Goal: Complete application form

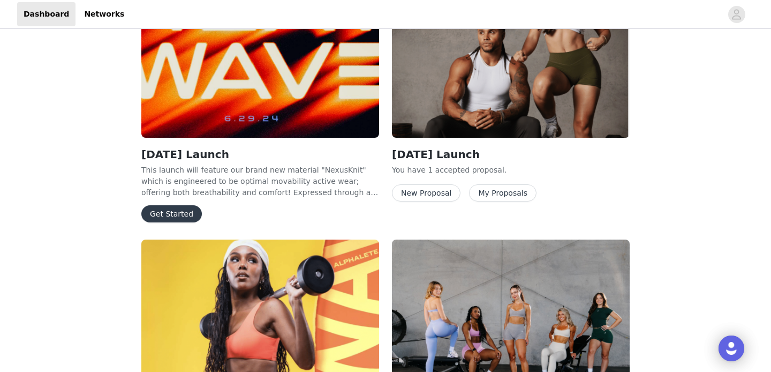
scroll to position [409, 0]
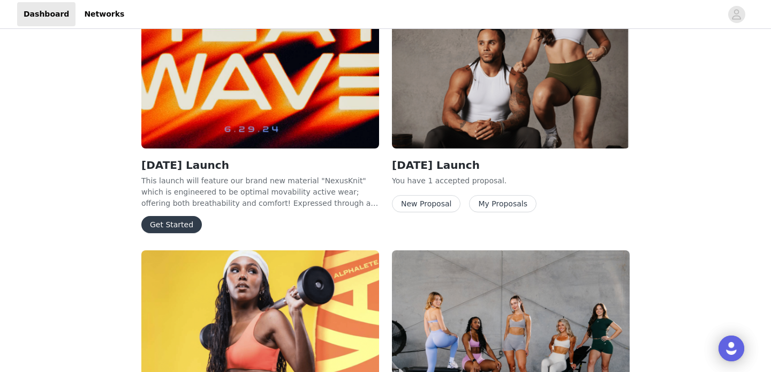
click at [436, 197] on button "New Proposal" at bounding box center [426, 203] width 69 height 17
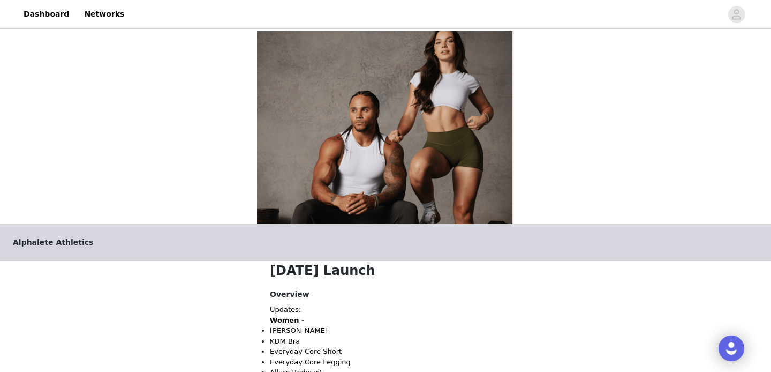
scroll to position [395, 0]
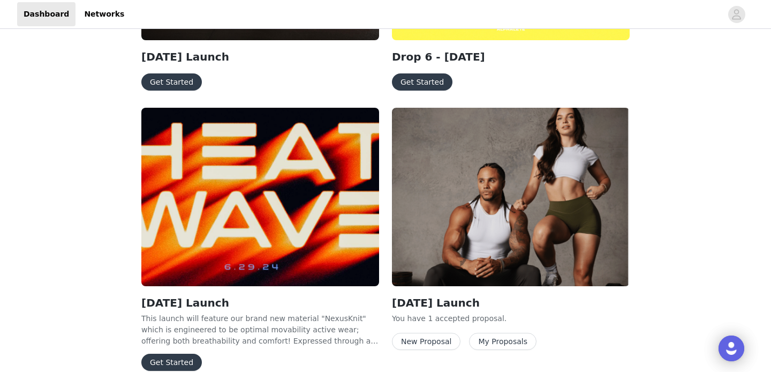
scroll to position [259, 0]
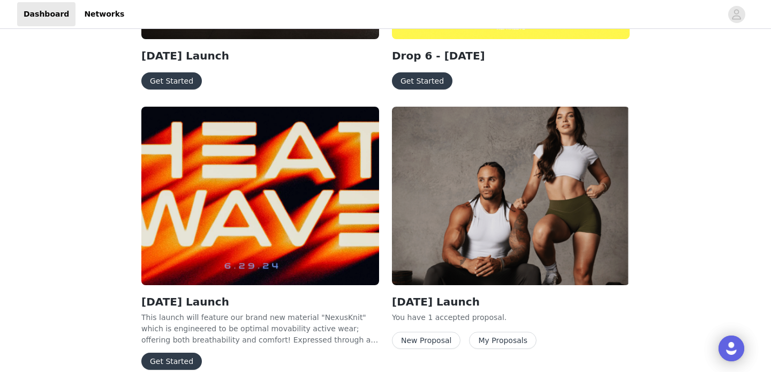
click at [424, 72] on button "Get Started" at bounding box center [422, 80] width 61 height 17
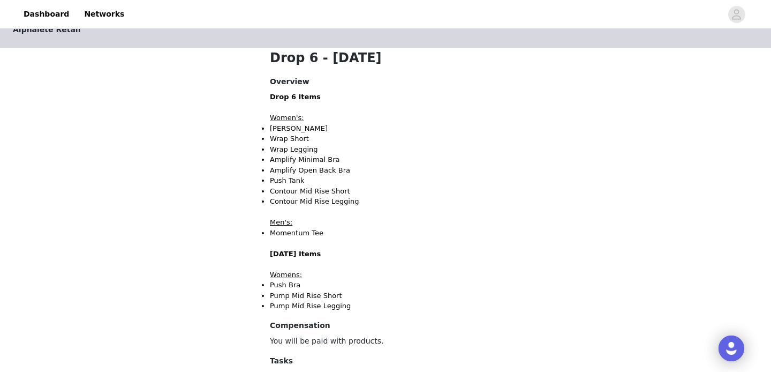
scroll to position [357, 0]
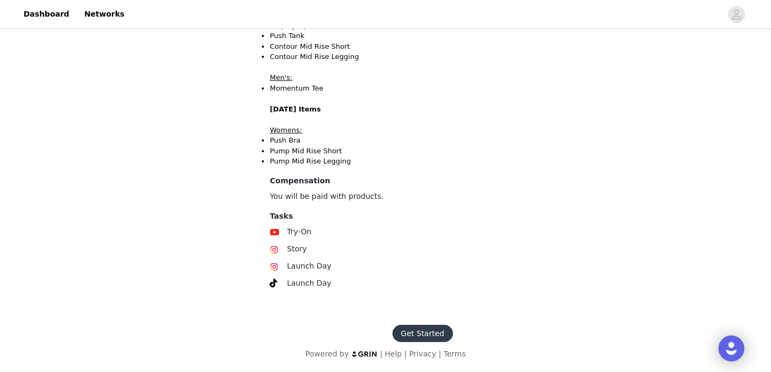
click at [423, 336] on button "Get Started" at bounding box center [423, 333] width 61 height 17
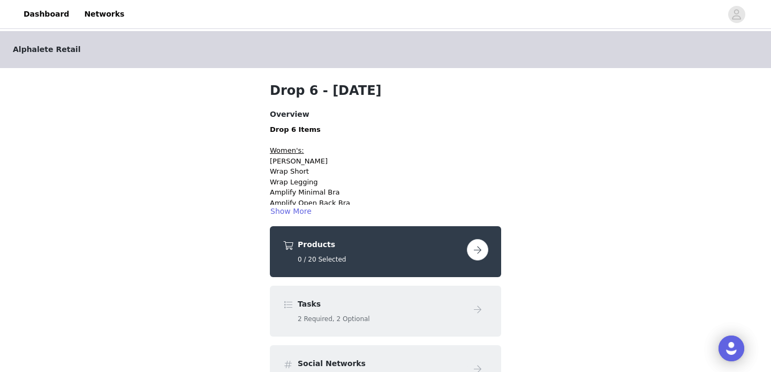
click at [475, 255] on button "button" at bounding box center [477, 249] width 21 height 21
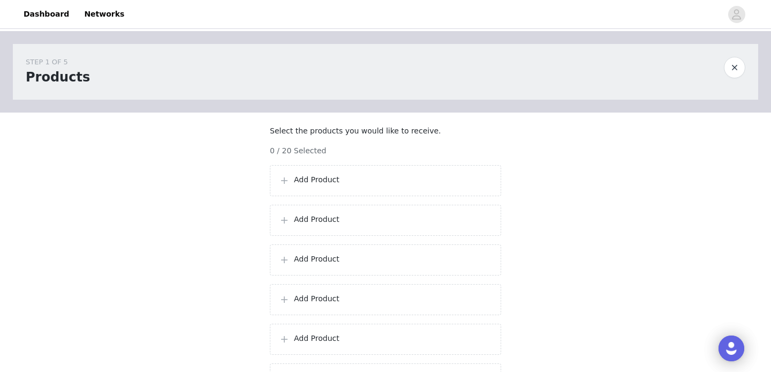
scroll to position [29, 0]
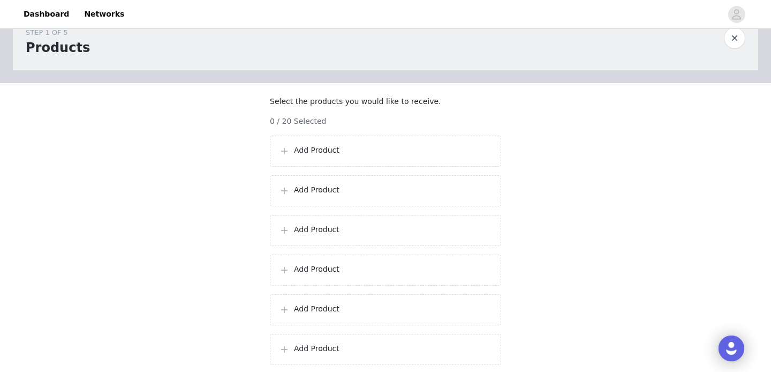
click at [305, 156] on p "Add Product" at bounding box center [393, 150] width 198 height 11
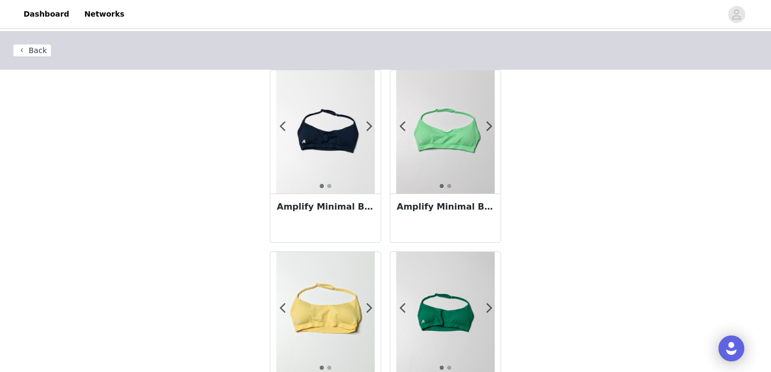
scroll to position [383, 0]
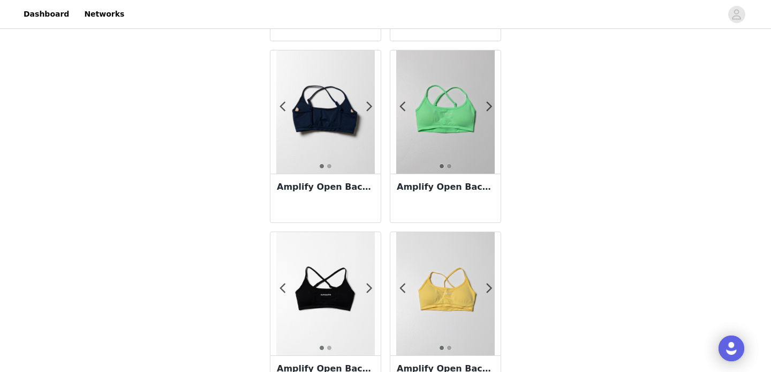
click at [351, 200] on div "Amplify Open Back Bra - Anchor" at bounding box center [326, 198] width 110 height 49
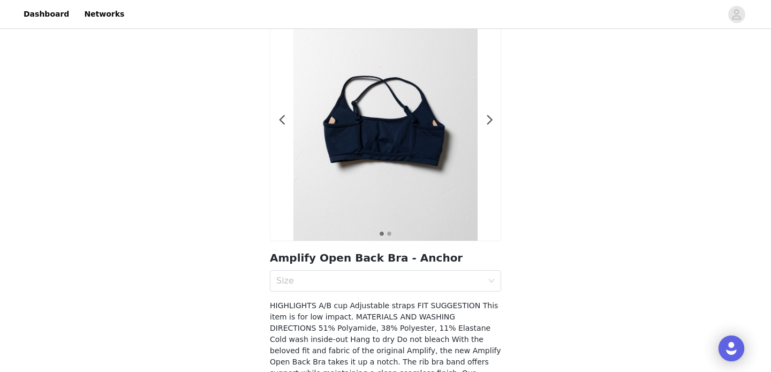
scroll to position [70, 0]
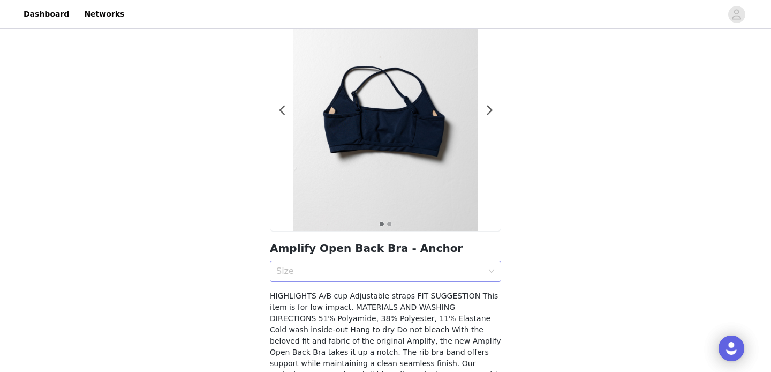
click at [380, 278] on div "Size" at bounding box center [382, 271] width 212 height 20
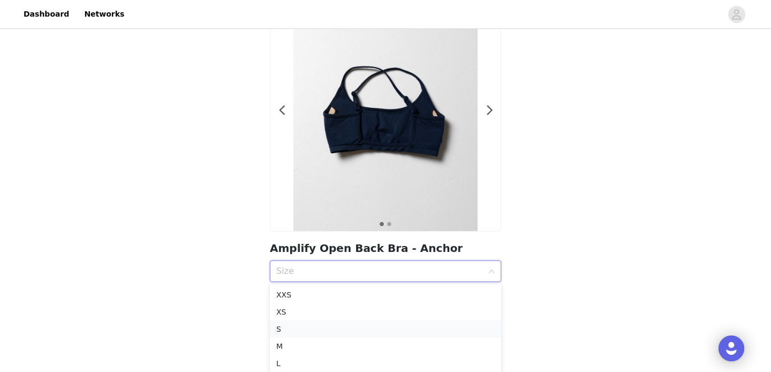
click at [323, 323] on div "S" at bounding box center [385, 329] width 219 height 12
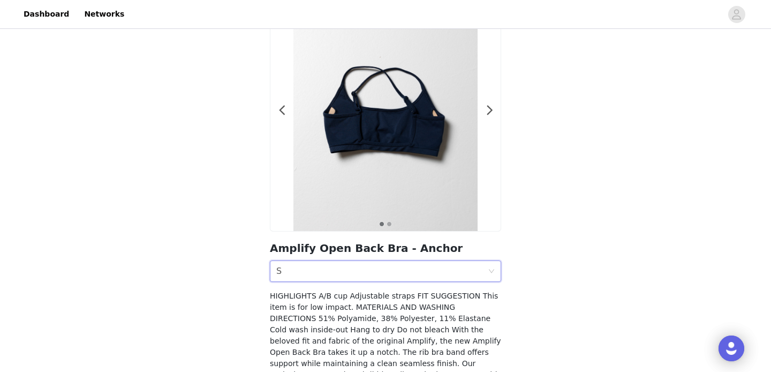
scroll to position [165, 0]
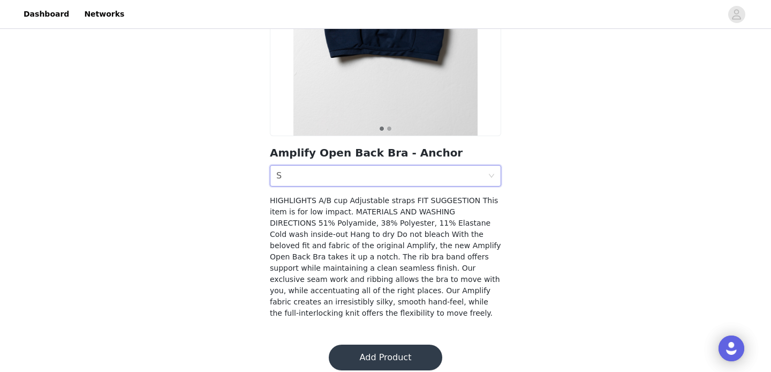
click at [390, 346] on button "Add Product" at bounding box center [386, 357] width 114 height 26
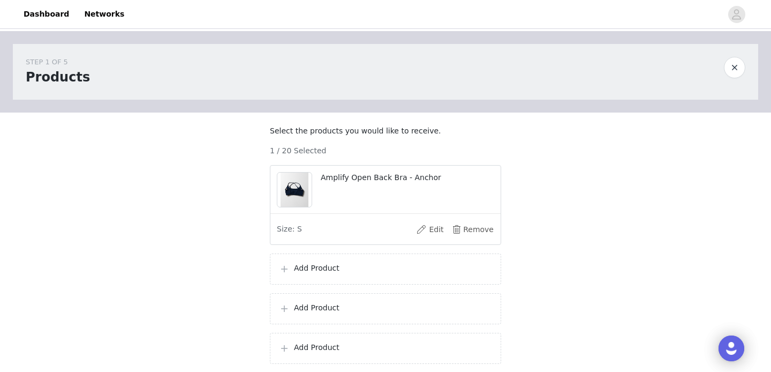
click at [323, 274] on p "Add Product" at bounding box center [393, 268] width 198 height 11
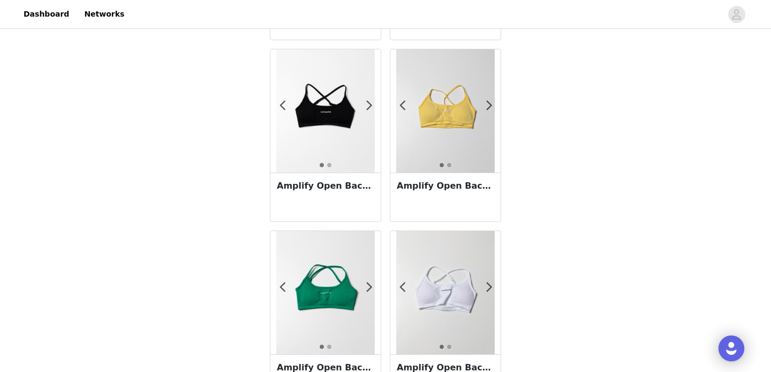
scroll to position [565, 0]
click at [445, 192] on h3 "Amplify Open Back Bra - Canary Yellow" at bounding box center [446, 186] width 98 height 13
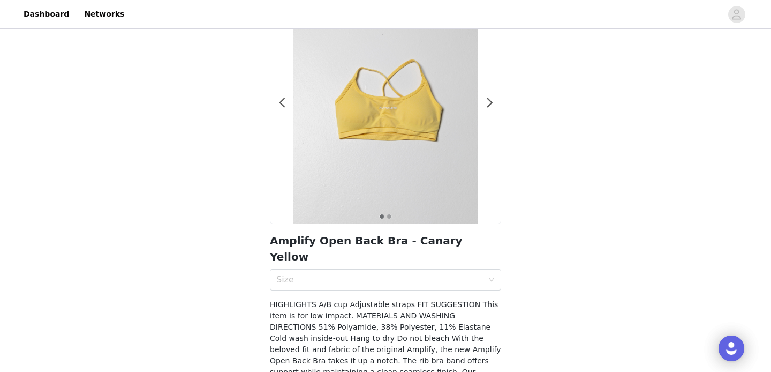
scroll to position [86, 0]
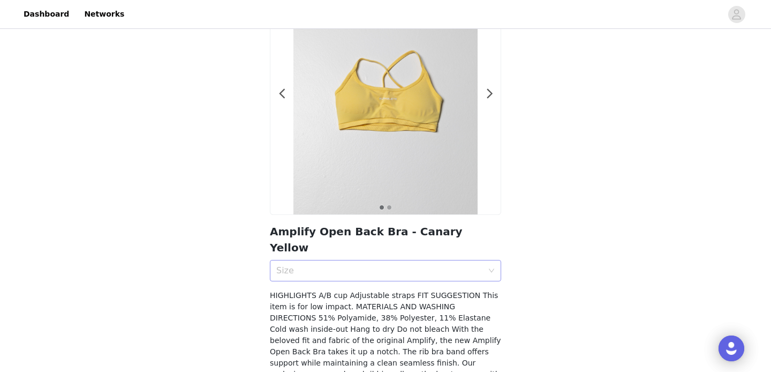
click at [354, 265] on div "Size" at bounding box center [379, 270] width 207 height 11
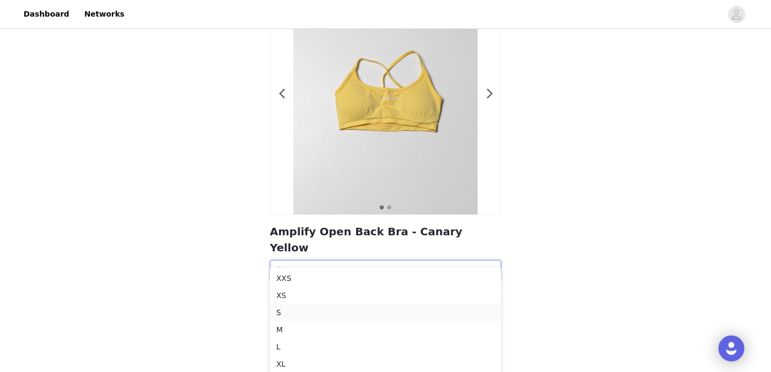
click at [335, 317] on div "S" at bounding box center [385, 312] width 219 height 12
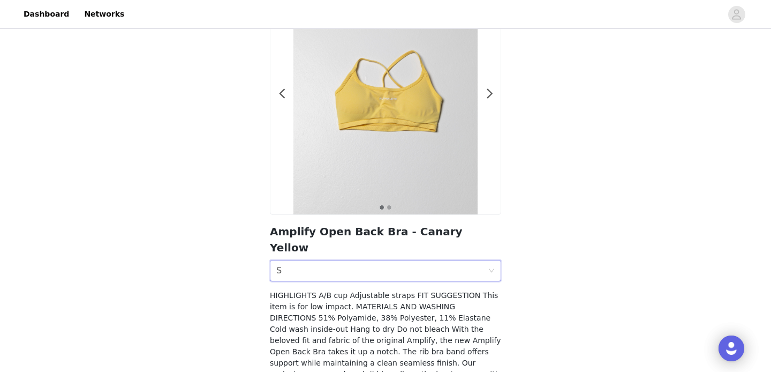
scroll to position [165, 0]
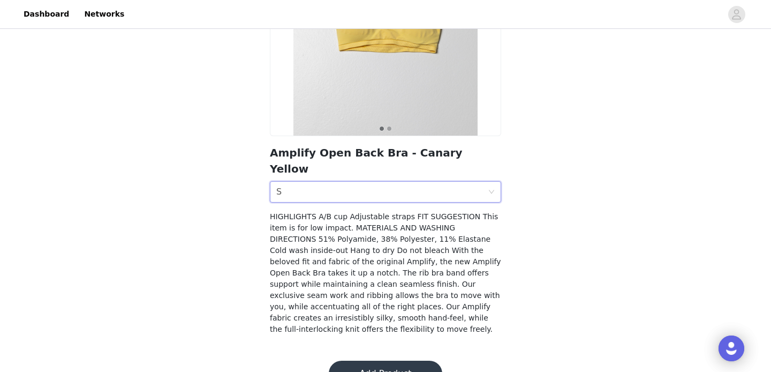
click at [390, 361] on button "Add Product" at bounding box center [386, 374] width 114 height 26
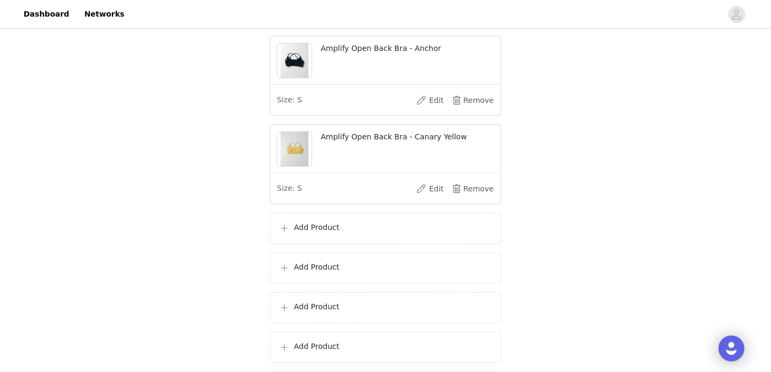
scroll to position [141, 0]
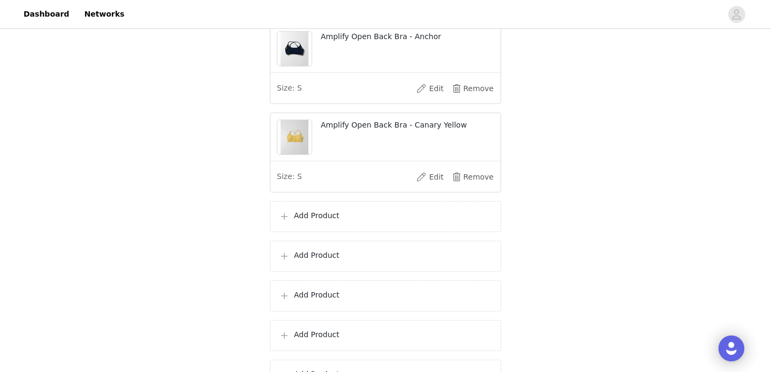
click at [321, 221] on p "Add Product" at bounding box center [393, 215] width 198 height 11
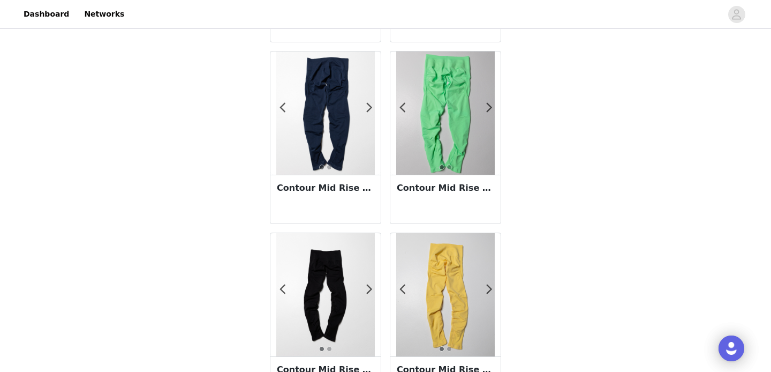
scroll to position [1007, 0]
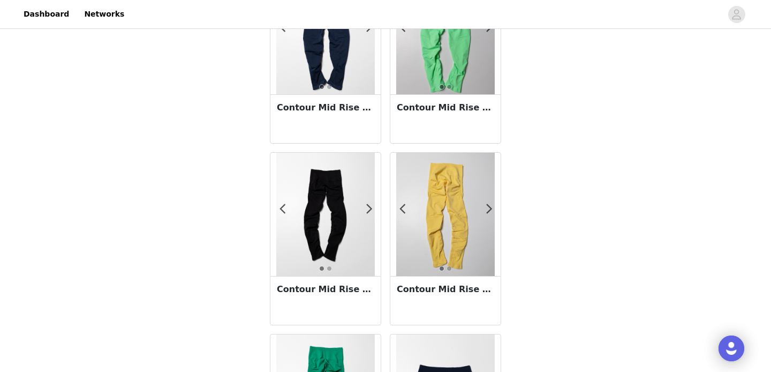
click at [348, 111] on h3 "Contour Mid Rise Legging - Anchor" at bounding box center [326, 107] width 98 height 13
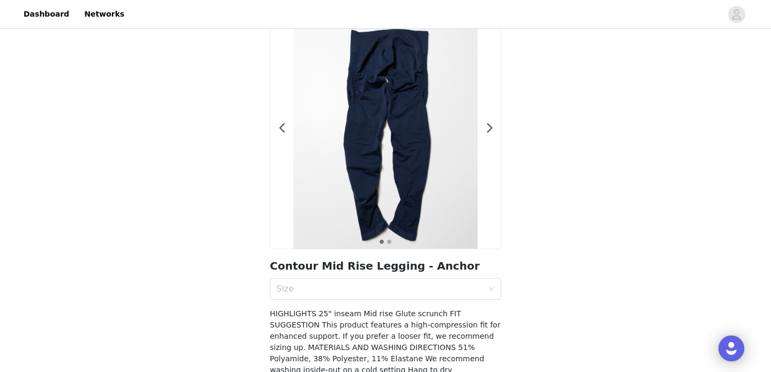
scroll to position [72, 0]
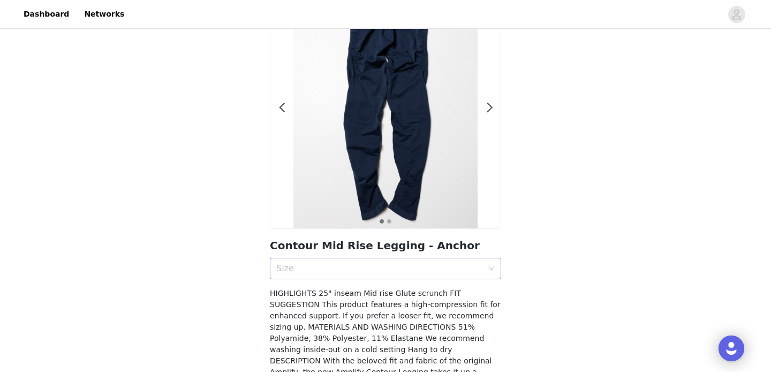
click at [363, 267] on div "Size" at bounding box center [379, 268] width 207 height 11
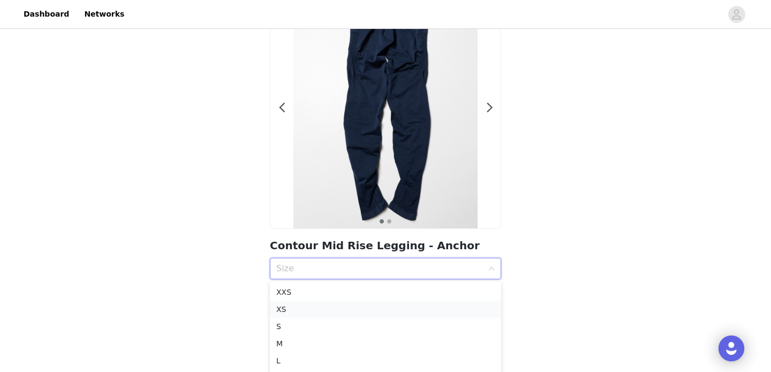
click at [311, 306] on div "XS" at bounding box center [385, 309] width 219 height 12
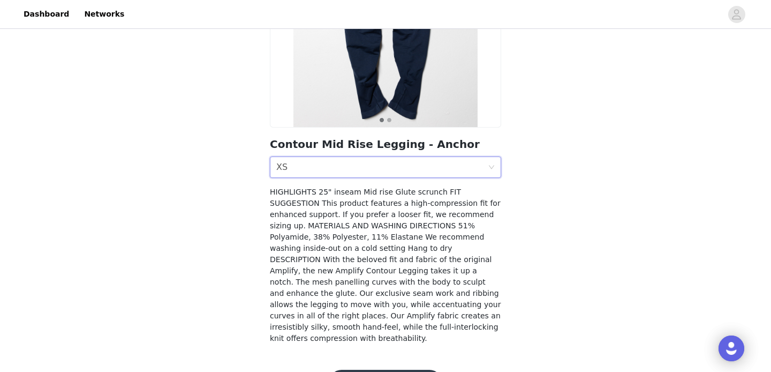
scroll to position [199, 0]
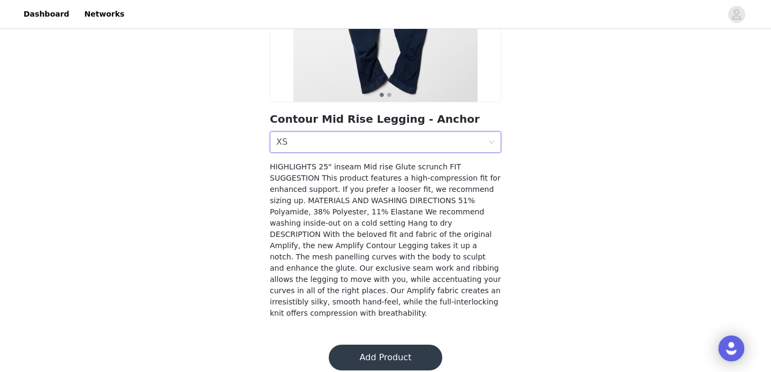
click at [400, 344] on button "Add Product" at bounding box center [386, 357] width 114 height 26
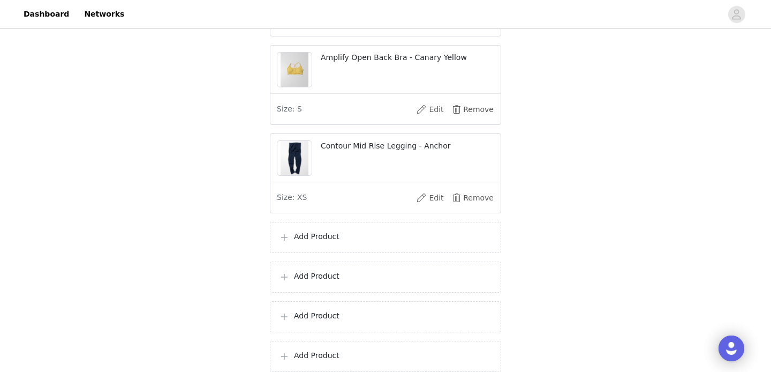
scroll to position [252, 0]
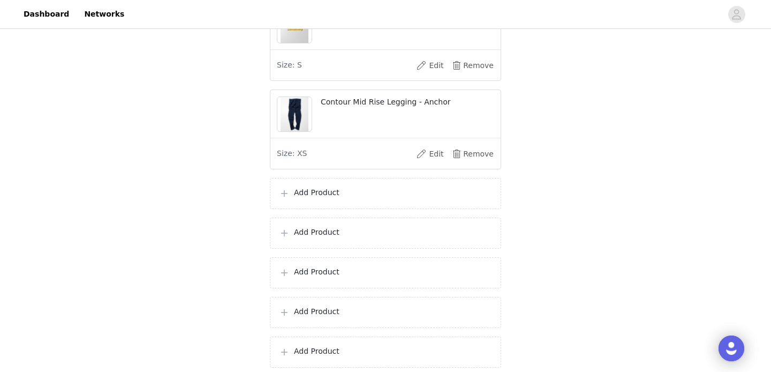
click at [326, 198] on p "Add Product" at bounding box center [393, 192] width 198 height 11
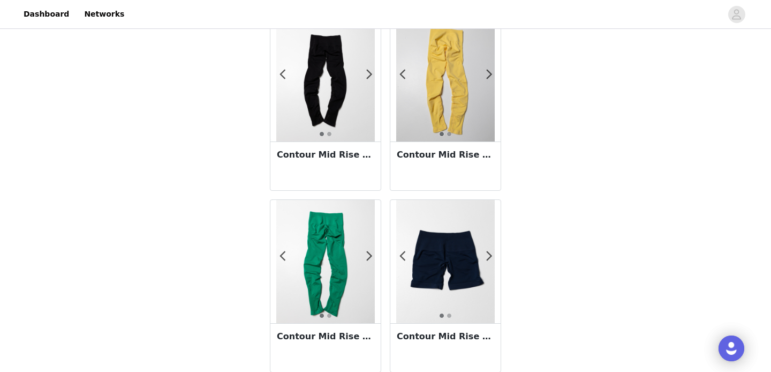
scroll to position [1135, 0]
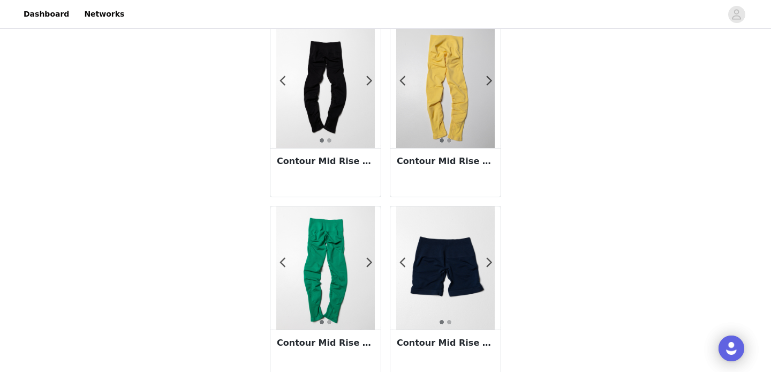
click at [429, 171] on div "Contour Mid Rise Legging - Canary" at bounding box center [446, 172] width 110 height 49
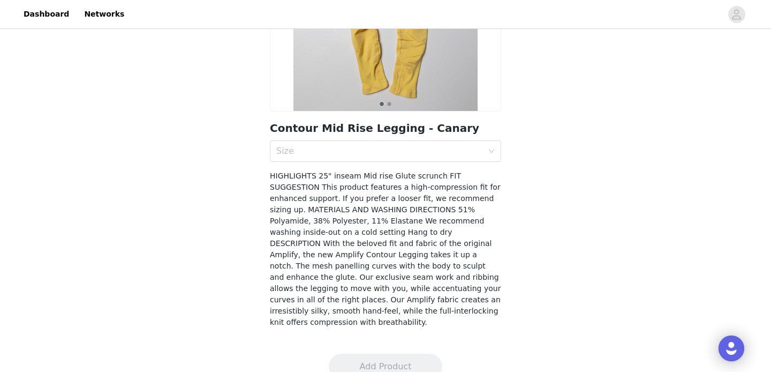
scroll to position [196, 0]
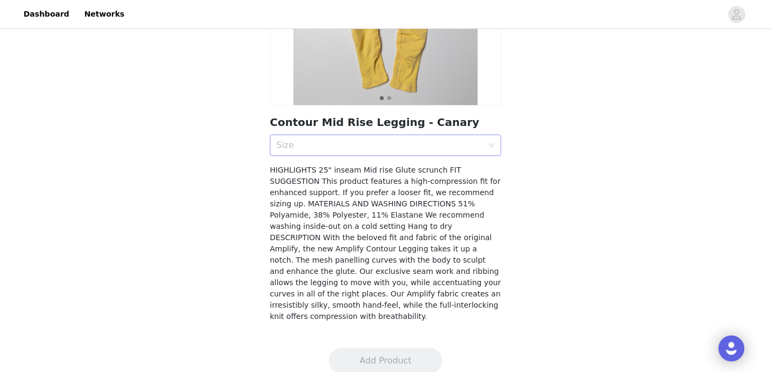
click at [374, 145] on div "Size" at bounding box center [379, 145] width 207 height 11
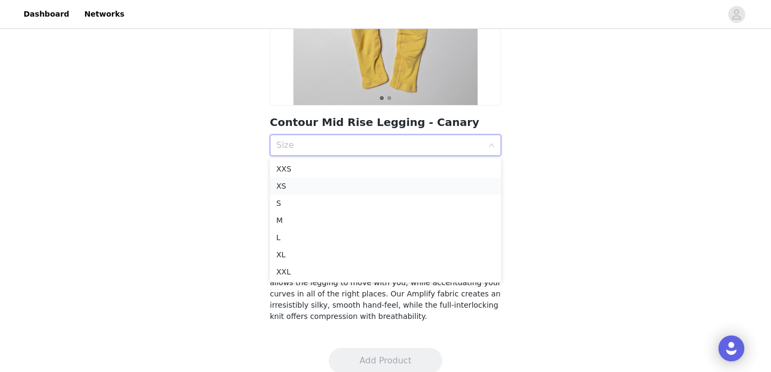
click at [333, 189] on div "XS" at bounding box center [385, 186] width 219 height 12
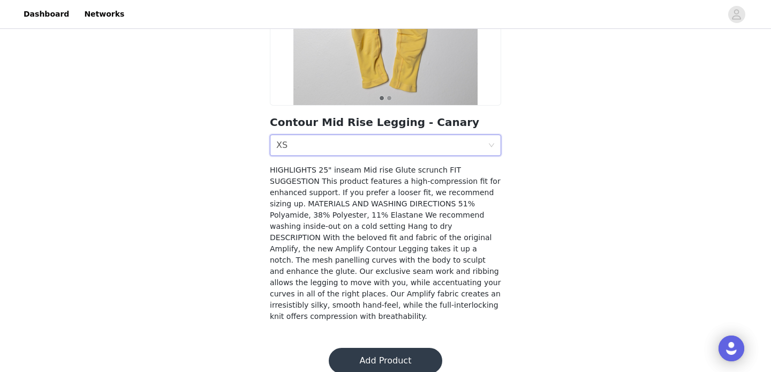
scroll to position [0, 0]
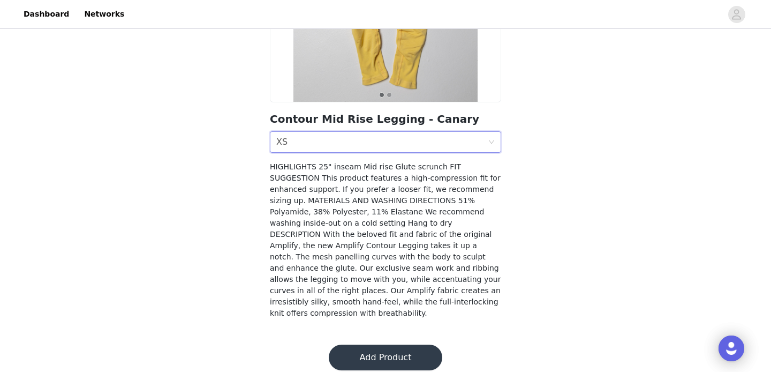
click at [406, 344] on button "Add Product" at bounding box center [386, 357] width 114 height 26
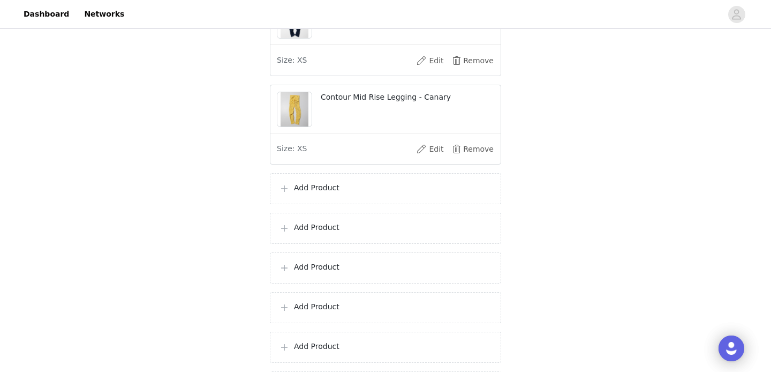
click at [325, 195] on div "Add Product" at bounding box center [385, 188] width 213 height 13
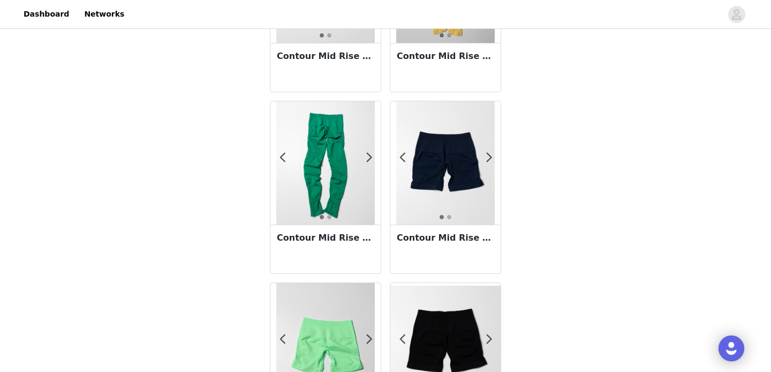
click at [323, 253] on div "Contour Mid Rise Legging - Grove" at bounding box center [326, 248] width 110 height 49
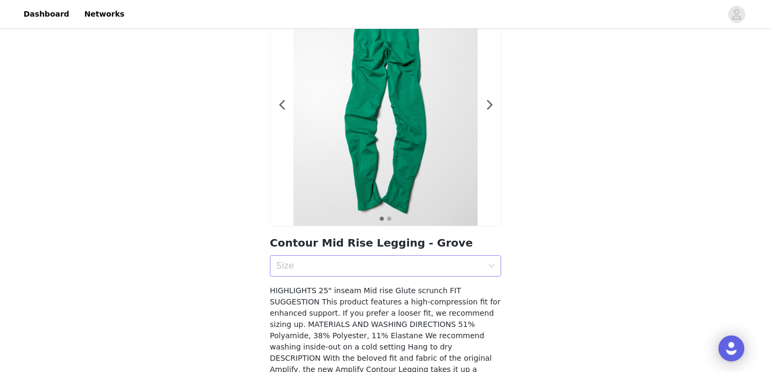
click at [341, 260] on div "Size" at bounding box center [382, 266] width 212 height 20
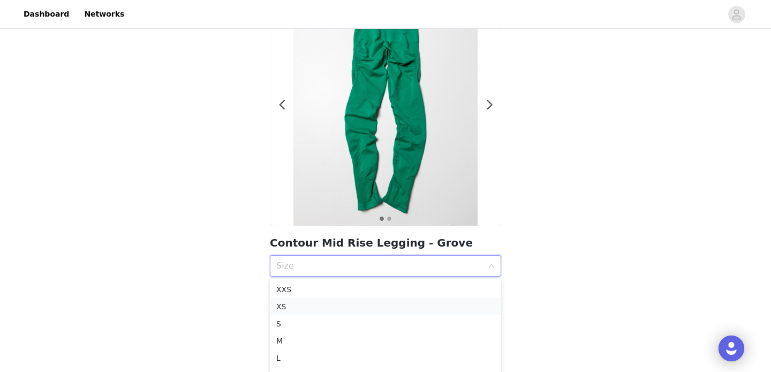
click at [301, 303] on div "XS" at bounding box center [385, 307] width 219 height 12
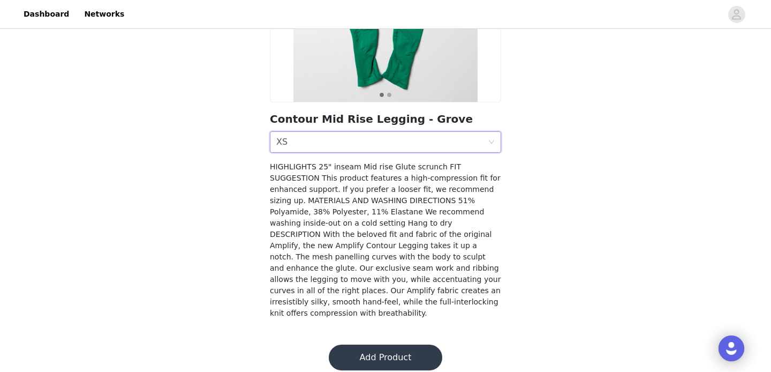
click at [369, 355] on button "Add Product" at bounding box center [386, 357] width 114 height 26
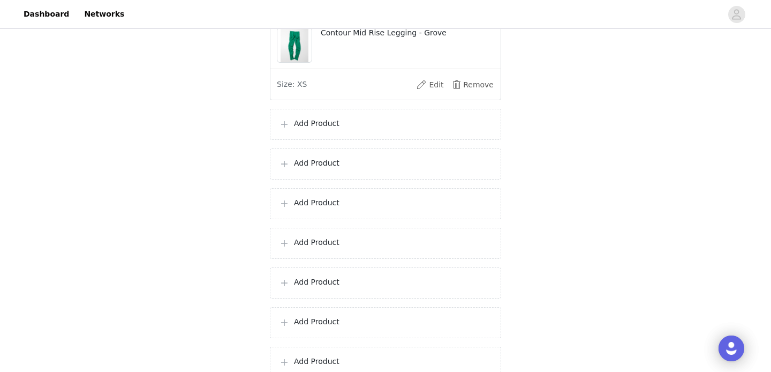
click at [326, 129] on p "Add Product" at bounding box center [393, 123] width 198 height 11
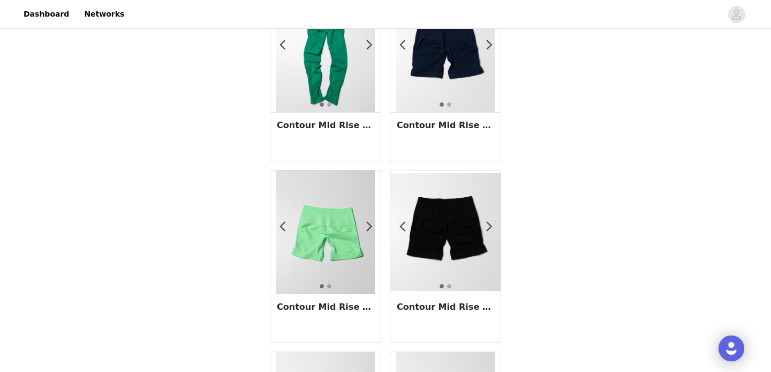
scroll to position [1455, 0]
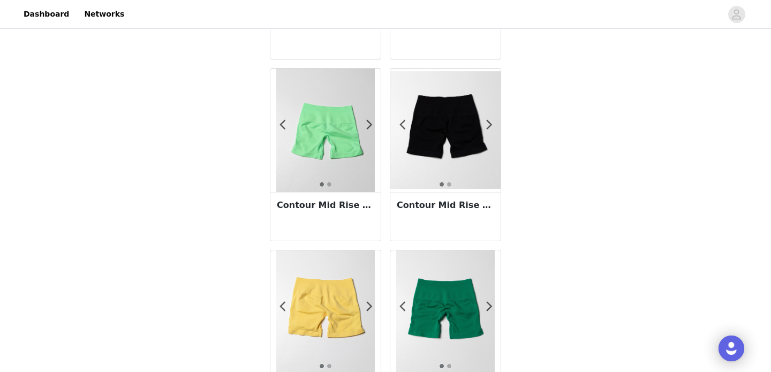
click at [328, 231] on div "Contour Mid Rise Short 5" - Aurora" at bounding box center [326, 216] width 110 height 49
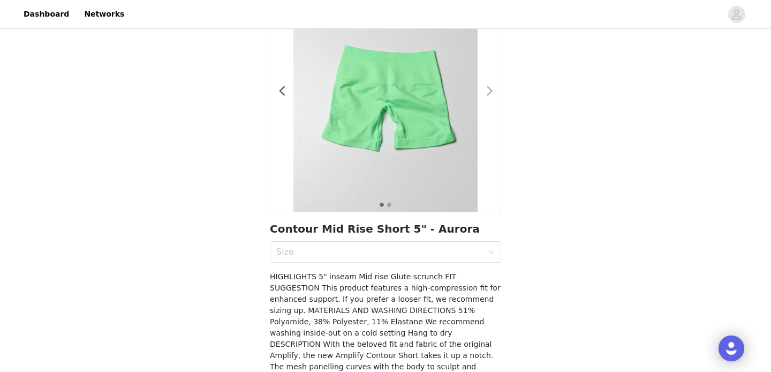
click at [485, 93] on div at bounding box center [483, 96] width 11 height 11
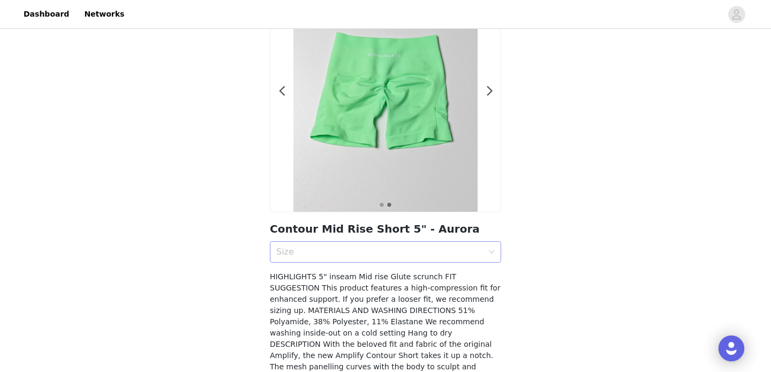
click at [403, 254] on div "Size" at bounding box center [379, 251] width 207 height 11
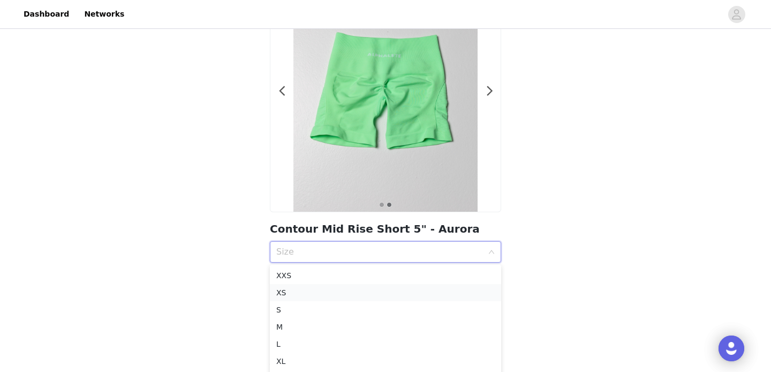
click at [356, 294] on div "XS" at bounding box center [385, 293] width 219 height 12
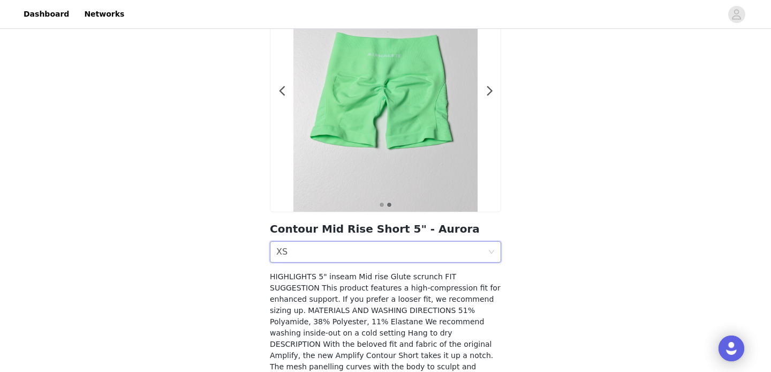
scroll to position [199, 0]
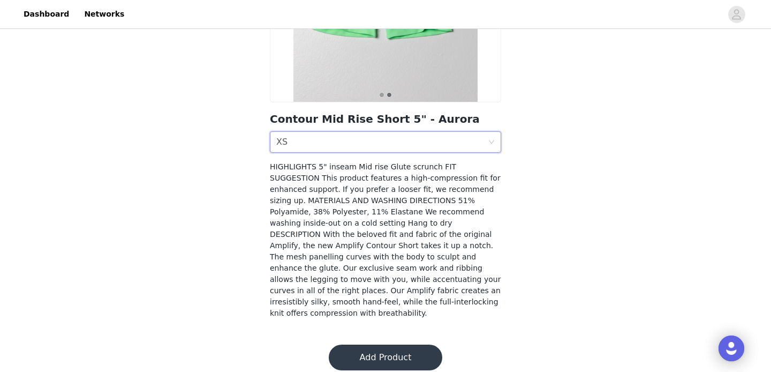
click at [370, 344] on button "Add Product" at bounding box center [386, 357] width 114 height 26
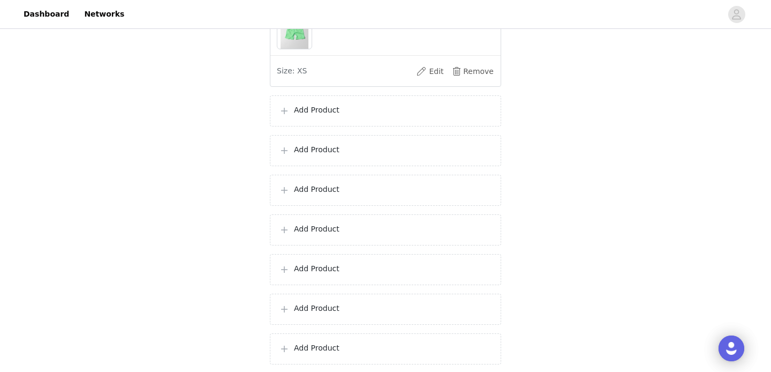
scroll to position [611, 0]
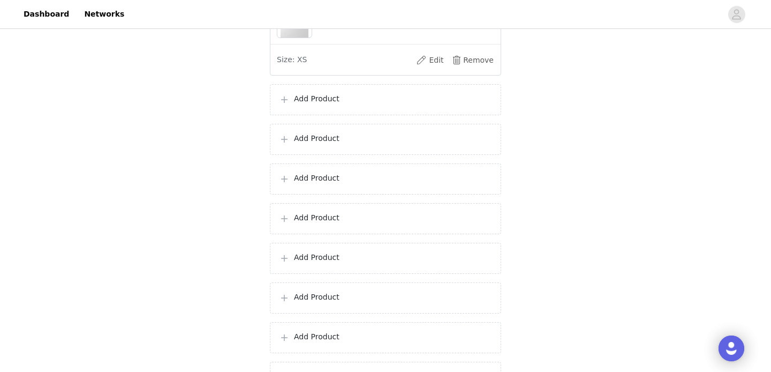
click at [326, 104] on p "Add Product" at bounding box center [393, 98] width 198 height 11
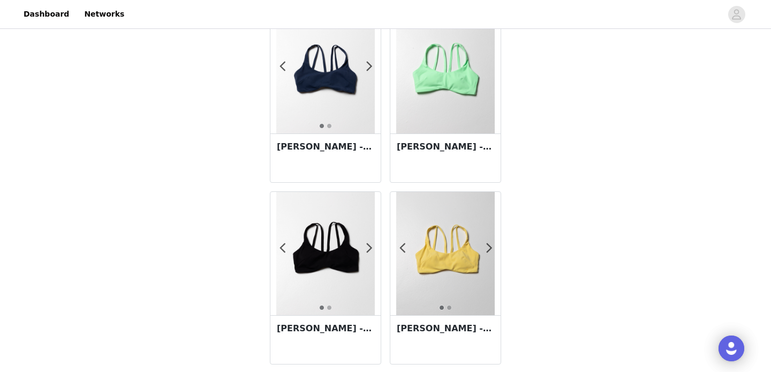
scroll to position [1912, 0]
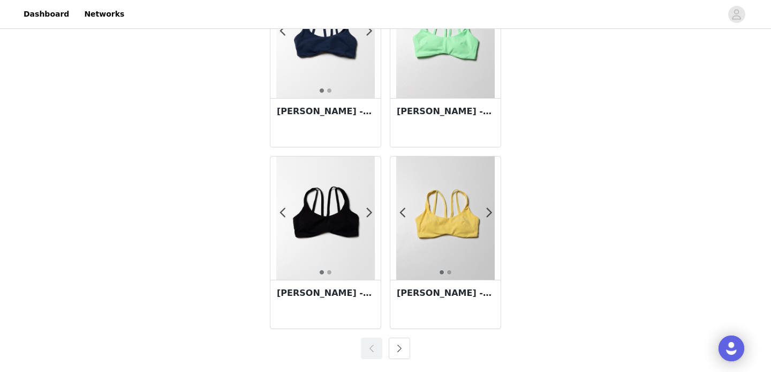
click at [453, 110] on h3 "Lina Bra - Aurora" at bounding box center [446, 111] width 98 height 13
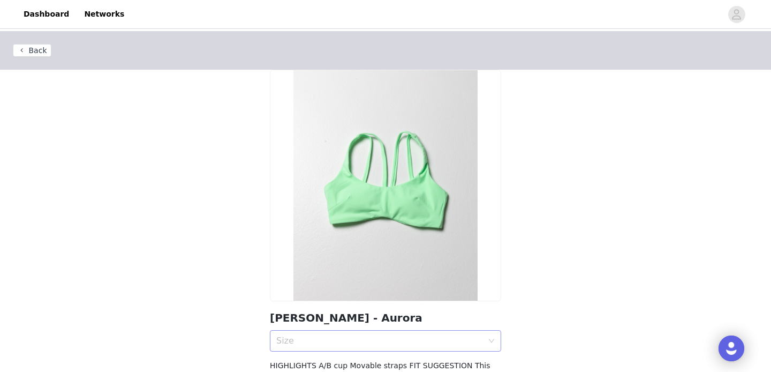
click at [345, 345] on div "Size" at bounding box center [379, 340] width 207 height 11
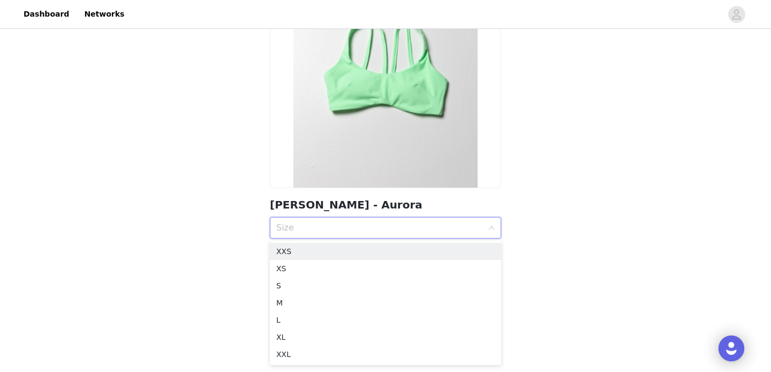
scroll to position [114, 0]
click at [295, 271] on div "XS" at bounding box center [385, 268] width 219 height 12
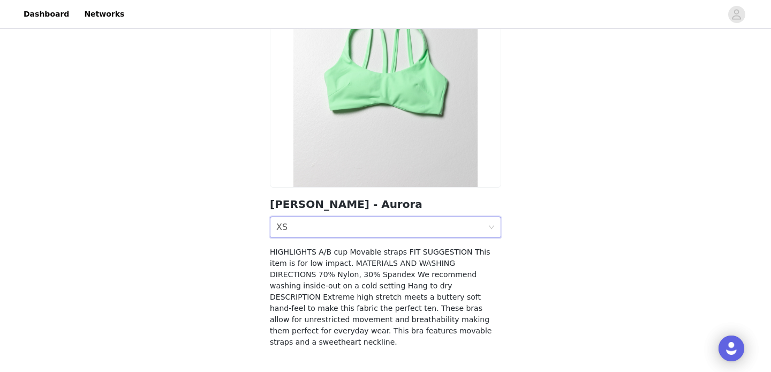
scroll to position [143, 0]
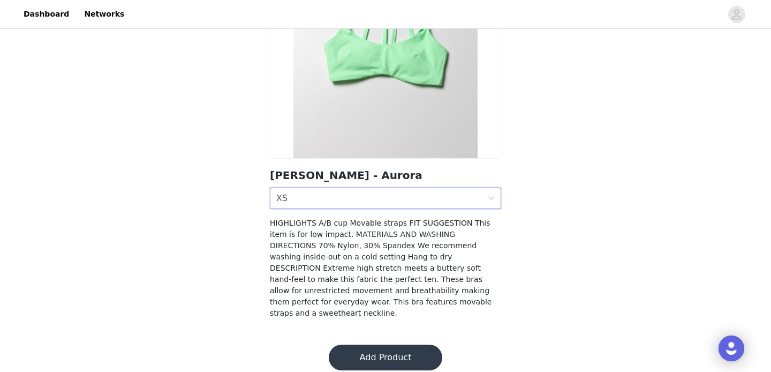
click at [381, 348] on button "Add Product" at bounding box center [386, 357] width 114 height 26
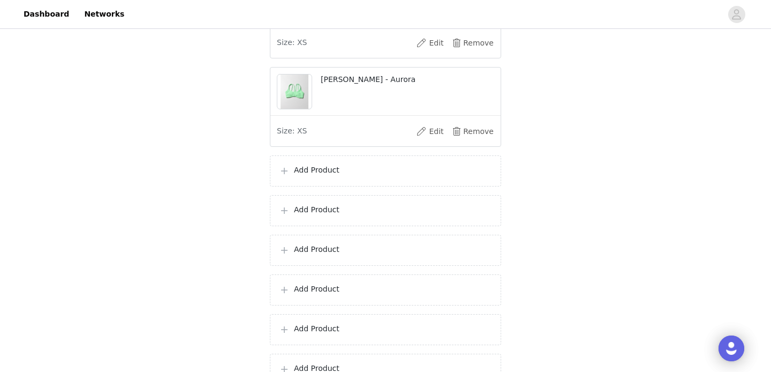
scroll to position [566, 0]
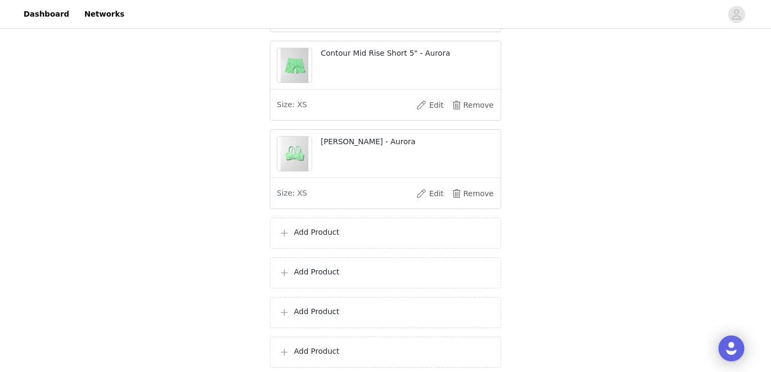
click at [324, 238] on p "Add Product" at bounding box center [393, 232] width 198 height 11
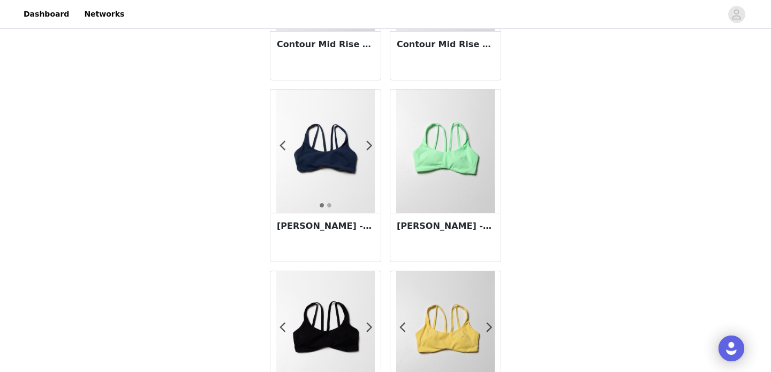
scroll to position [1912, 0]
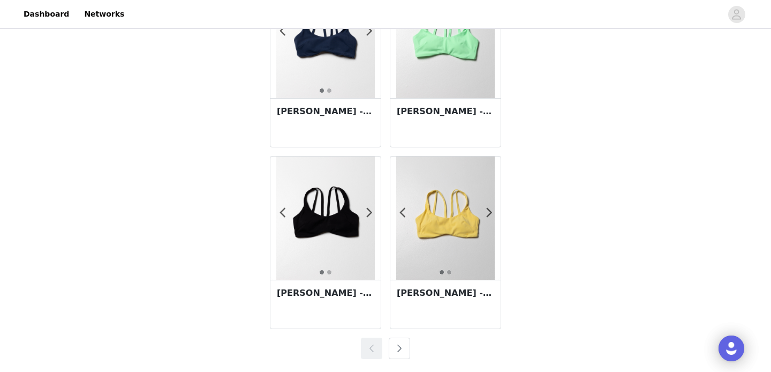
click at [402, 343] on button "button" at bounding box center [399, 348] width 21 height 21
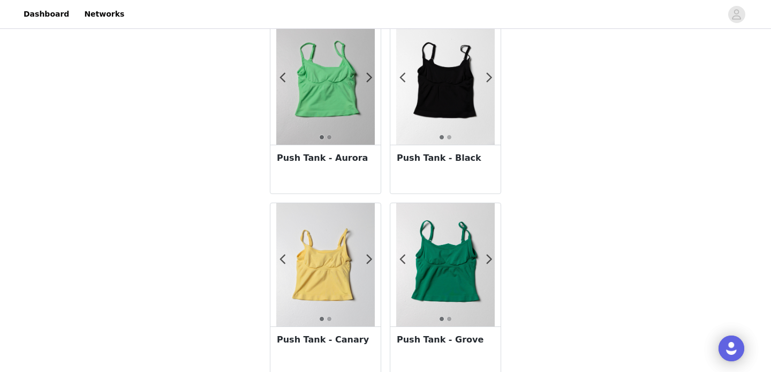
scroll to position [450, 0]
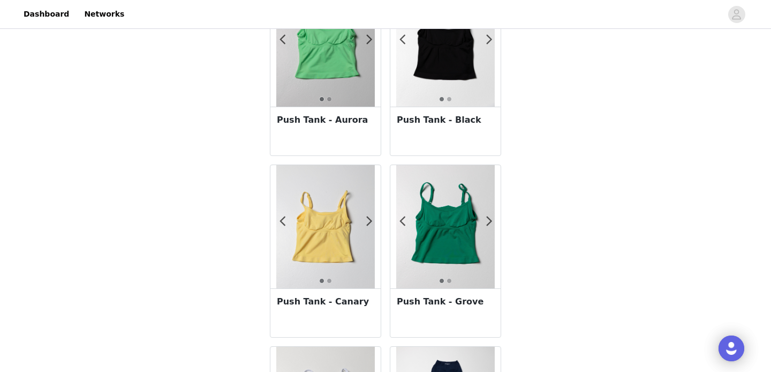
click at [462, 316] on div "Push Tank - Grove" at bounding box center [446, 312] width 110 height 49
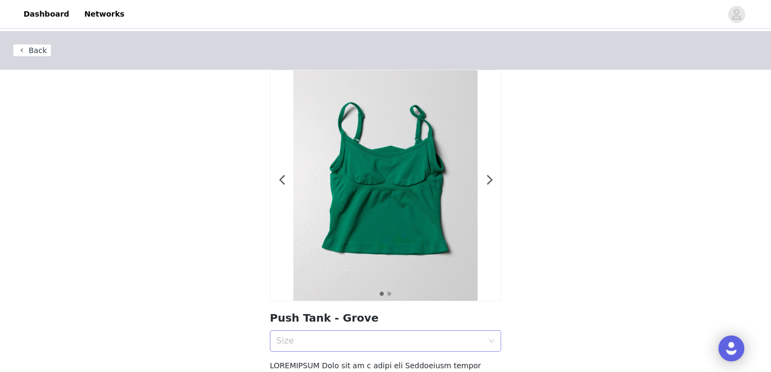
click at [354, 343] on div "Size" at bounding box center [379, 340] width 207 height 11
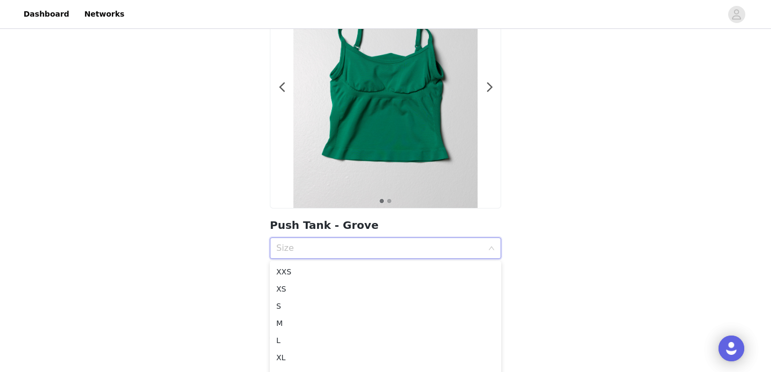
scroll to position [94, 0]
click at [304, 287] on div "XS" at bounding box center [385, 288] width 219 height 12
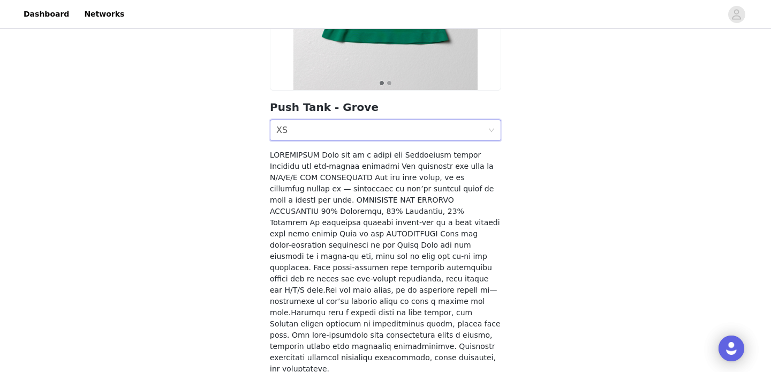
scroll to position [244, 0]
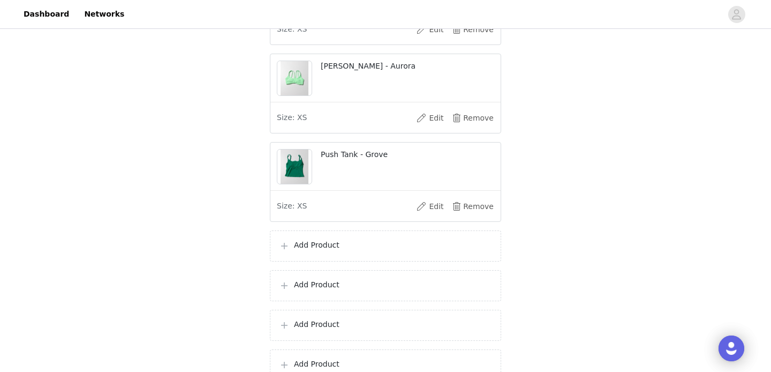
scroll to position [655, 0]
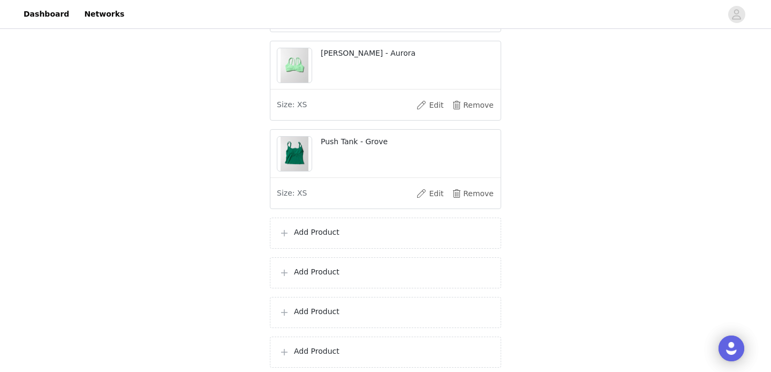
click at [320, 238] on p "Add Product" at bounding box center [393, 232] width 198 height 11
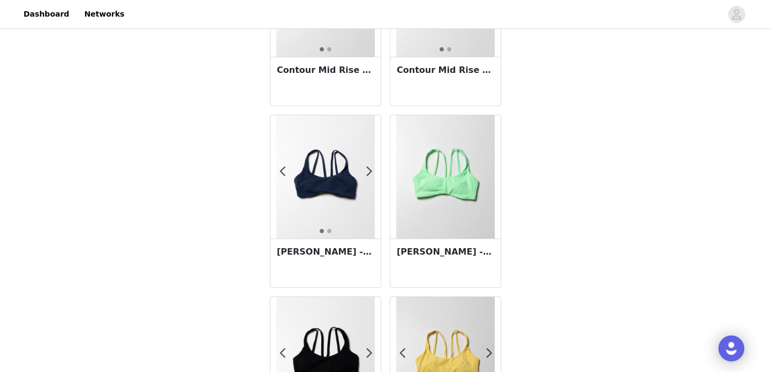
scroll to position [1912, 0]
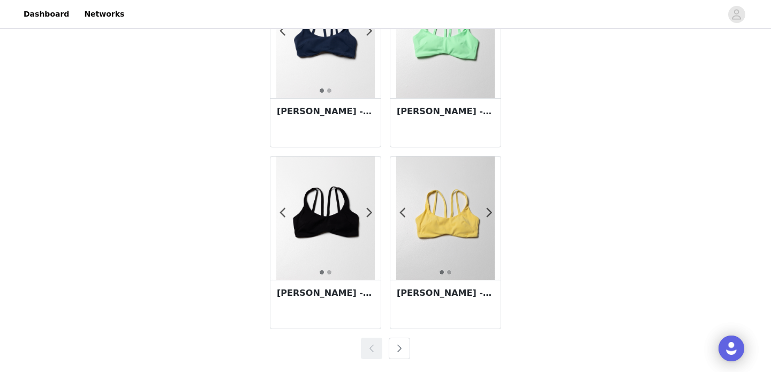
click at [403, 342] on button "button" at bounding box center [399, 348] width 21 height 21
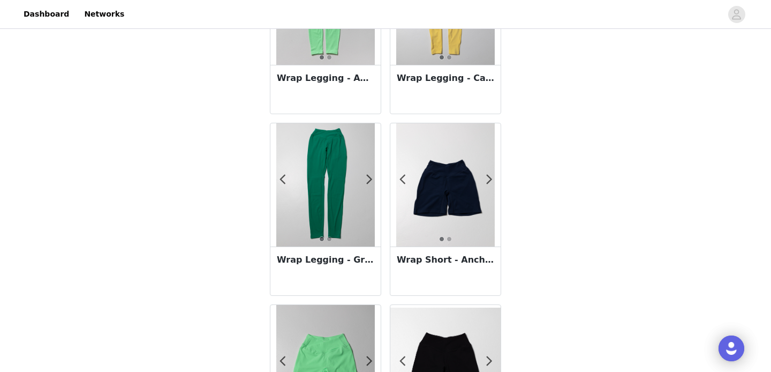
scroll to position [1038, 0]
click at [358, 260] on h3 "Wrap Legging - Grove" at bounding box center [326, 258] width 98 height 13
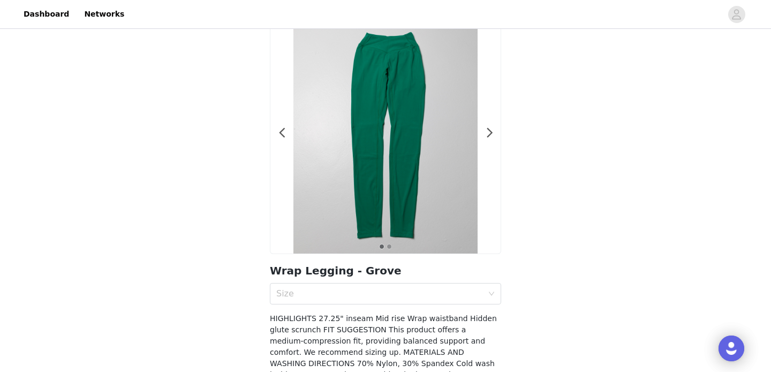
scroll to position [64, 0]
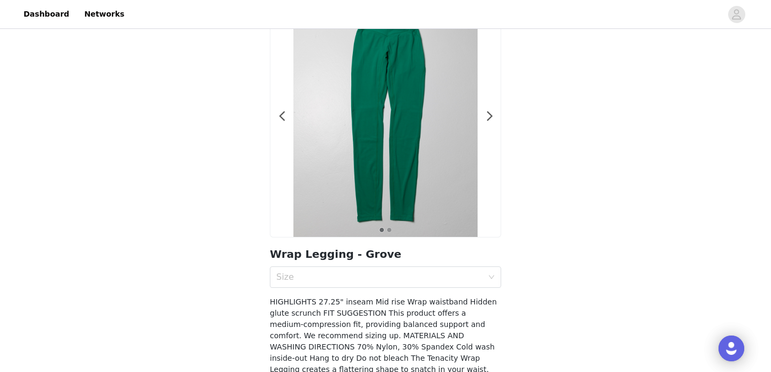
click at [357, 279] on div "Size" at bounding box center [379, 277] width 207 height 11
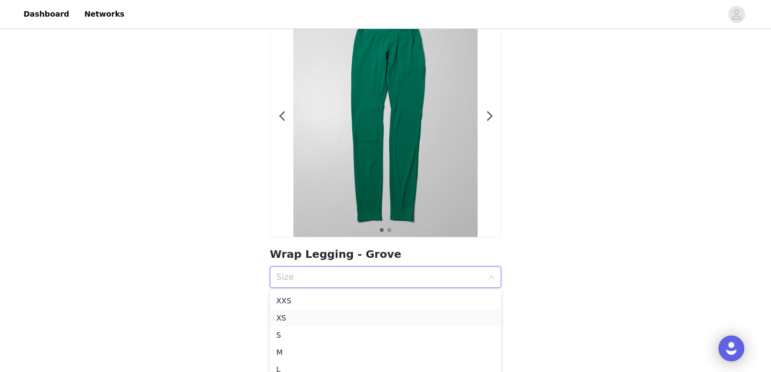
click at [312, 317] on div "XS" at bounding box center [385, 318] width 219 height 12
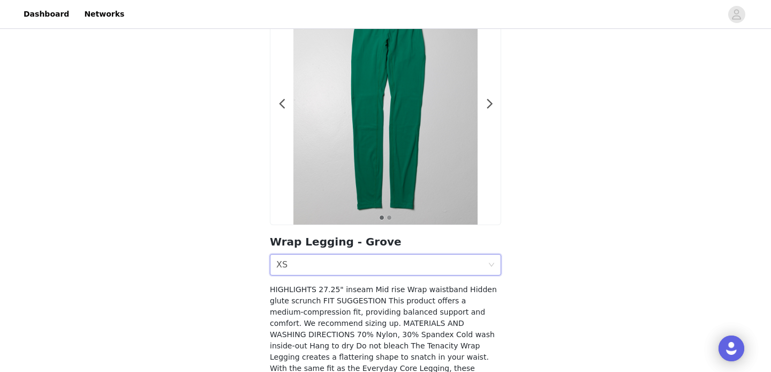
scroll to position [199, 0]
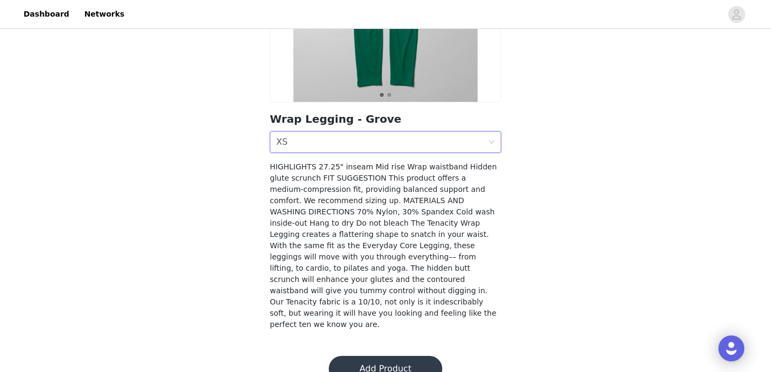
click at [369, 356] on button "Add Product" at bounding box center [386, 369] width 114 height 26
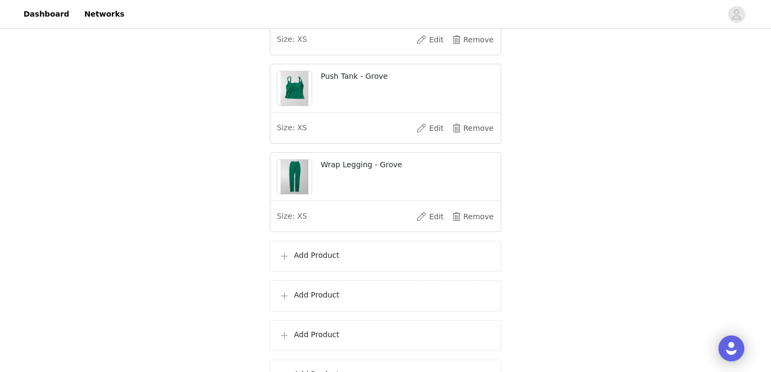
scroll to position [722, 0]
click at [317, 259] on p "Add Product" at bounding box center [393, 253] width 198 height 11
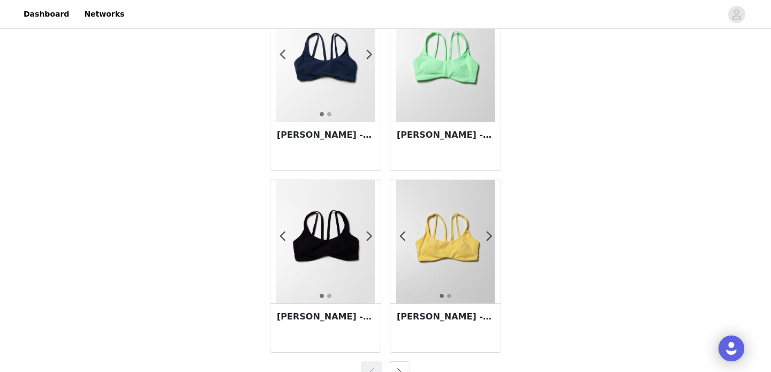
scroll to position [1912, 0]
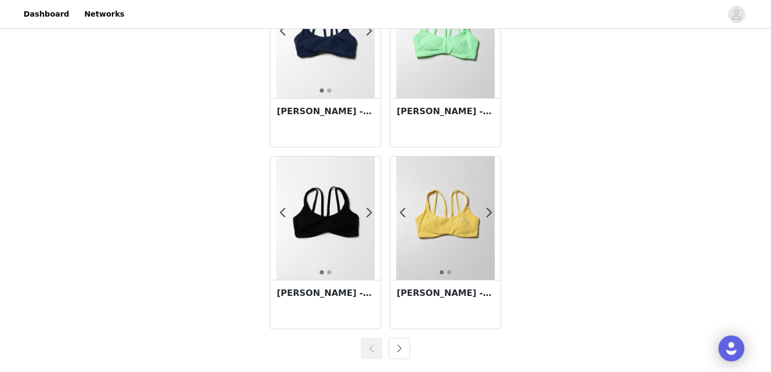
click at [401, 344] on button "button" at bounding box center [399, 348] width 21 height 21
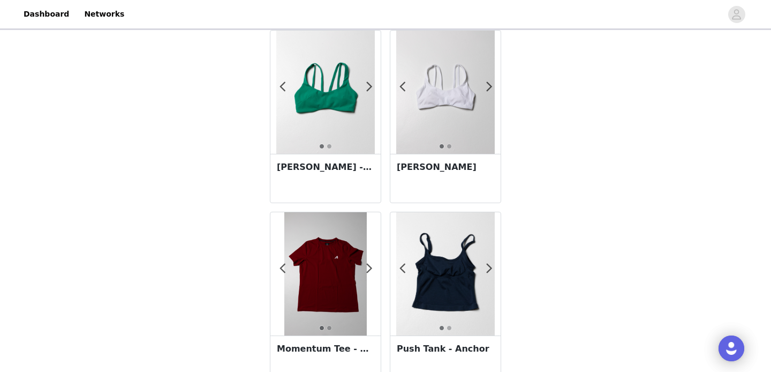
scroll to position [0, 0]
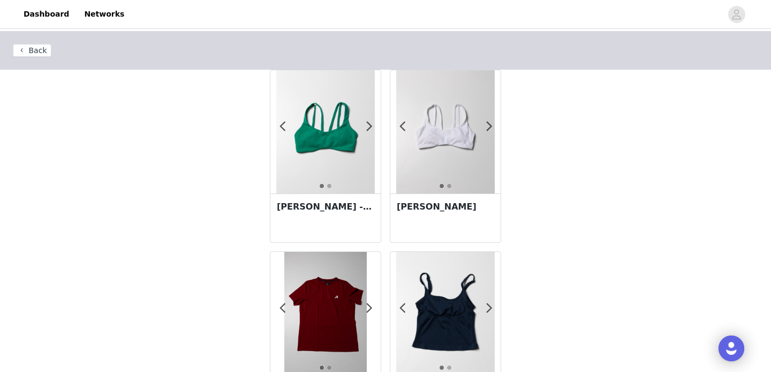
click at [446, 212] on h3 "Lina Bra - White" at bounding box center [446, 206] width 98 height 13
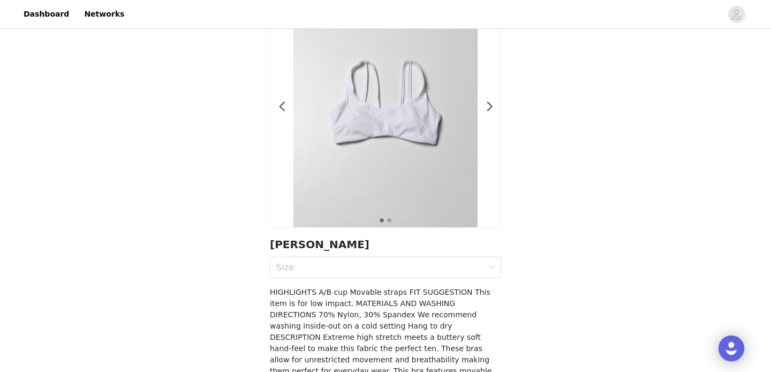
scroll to position [114, 0]
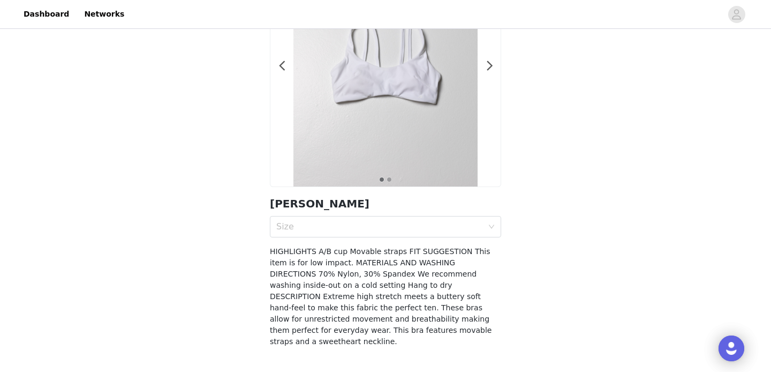
click at [387, 209] on h2 "Lina Bra - White" at bounding box center [385, 204] width 231 height 16
click at [379, 226] on div "Size" at bounding box center [379, 226] width 207 height 11
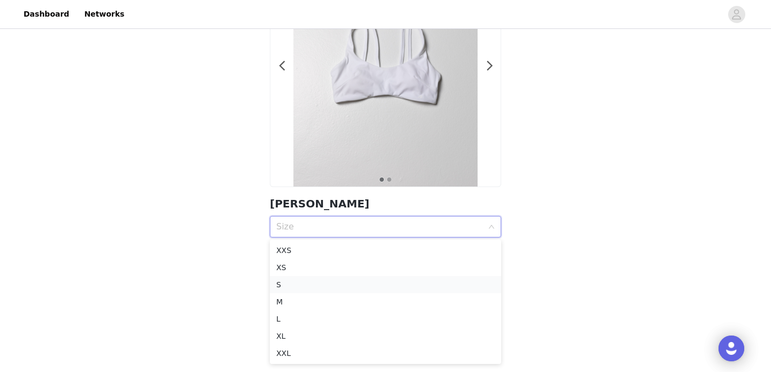
click at [327, 279] on div "S" at bounding box center [385, 285] width 219 height 12
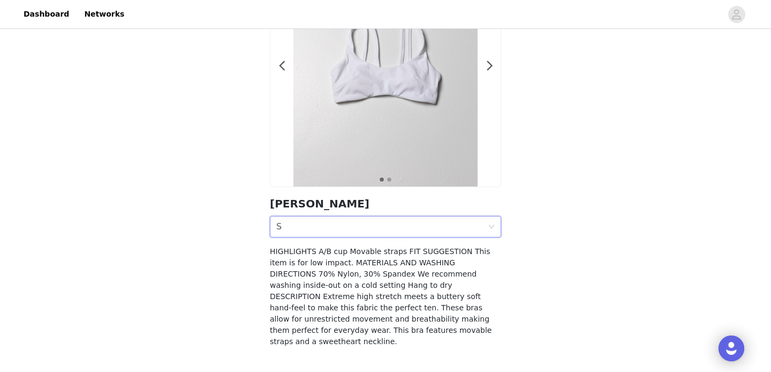
scroll to position [143, 0]
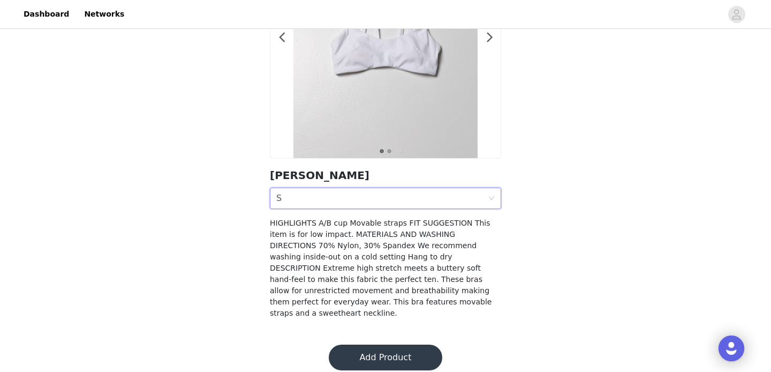
click at [378, 344] on button "Add Product" at bounding box center [386, 357] width 114 height 26
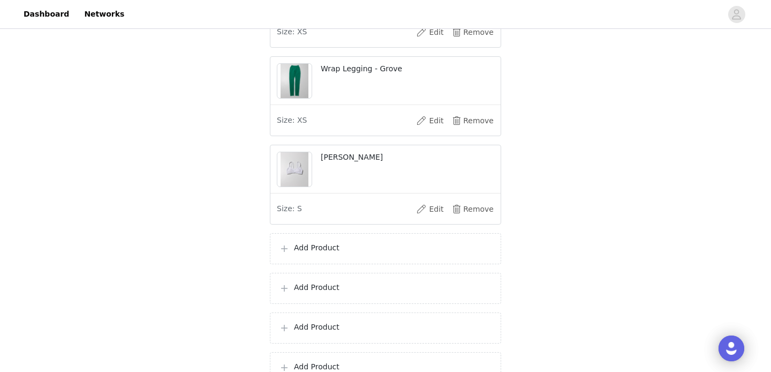
scroll to position [818, 0]
click at [325, 251] on p "Add Product" at bounding box center [393, 245] width 198 height 11
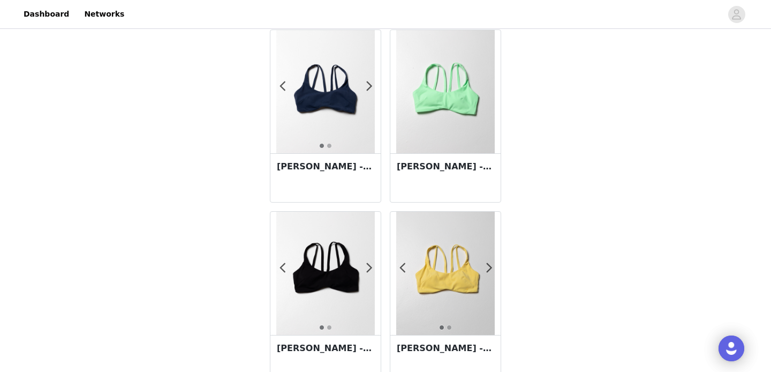
scroll to position [1912, 0]
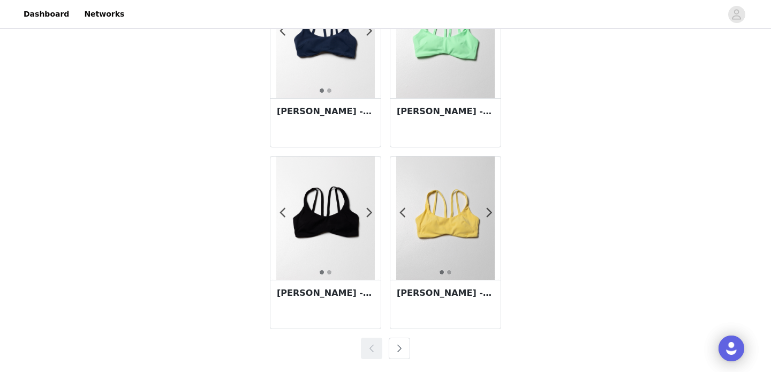
click at [403, 352] on button "button" at bounding box center [399, 348] width 21 height 21
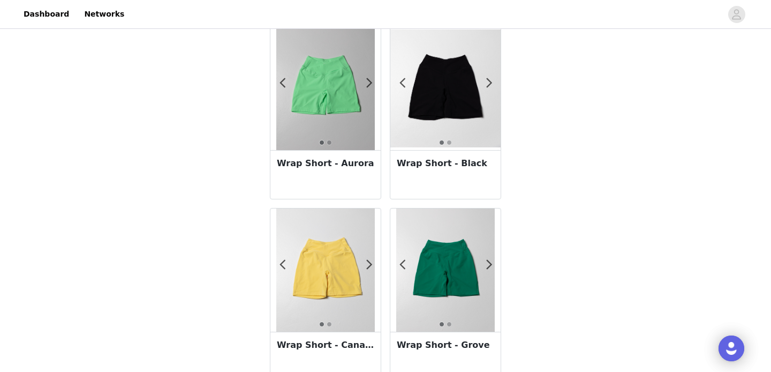
scroll to position [1313, 0]
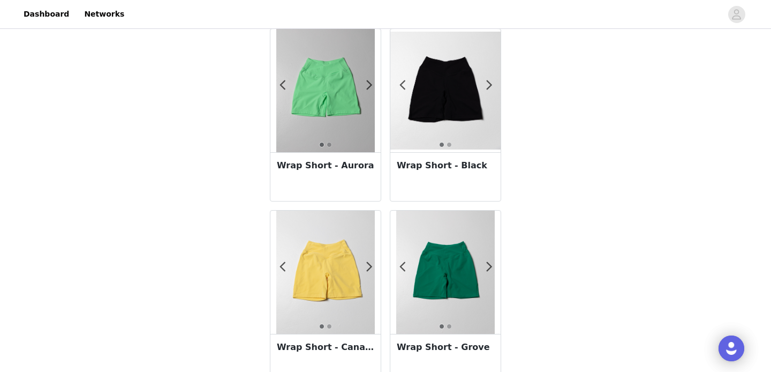
click at [440, 169] on h3 "Wrap Short - Black" at bounding box center [446, 165] width 98 height 13
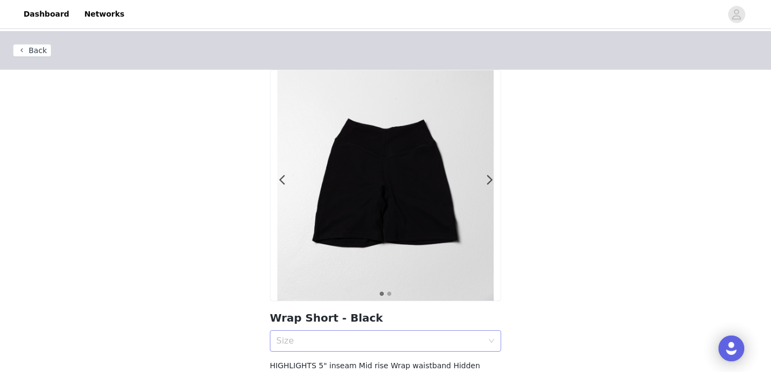
click at [372, 339] on div "Size" at bounding box center [379, 340] width 207 height 11
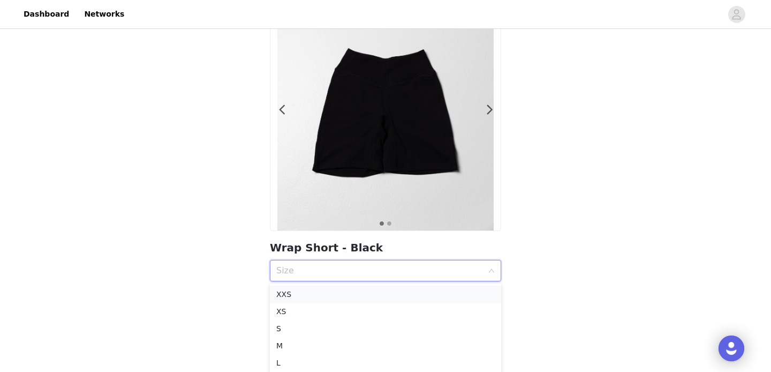
scroll to position [88, 0]
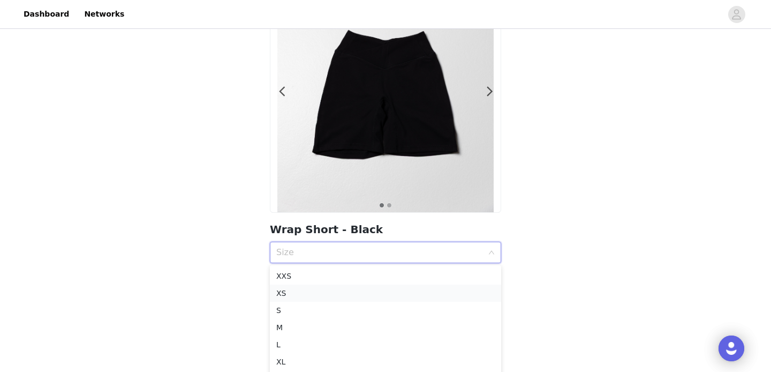
click at [327, 292] on div "XS" at bounding box center [385, 293] width 219 height 12
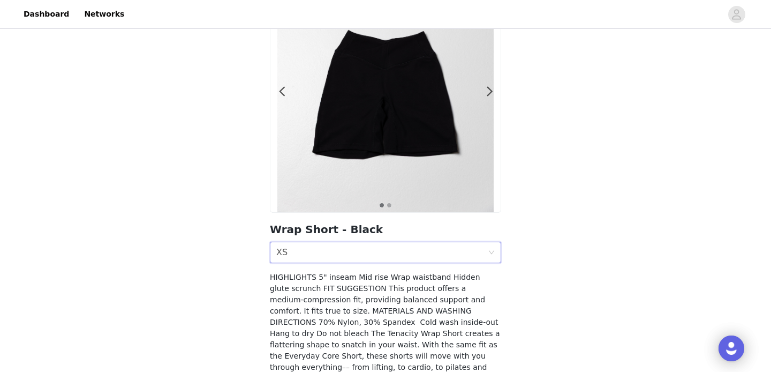
scroll to position [199, 0]
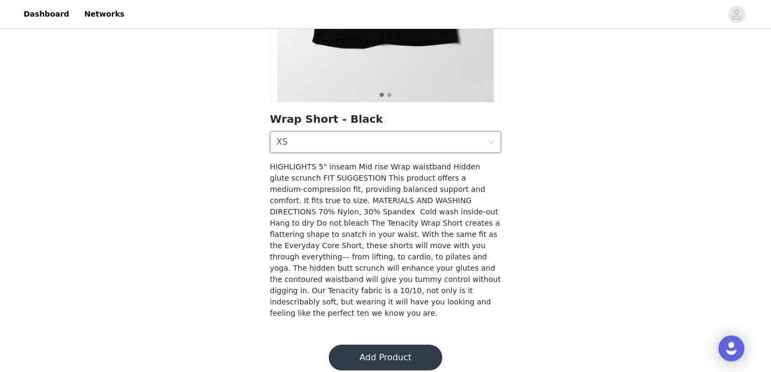
click at [384, 348] on button "Add Product" at bounding box center [386, 357] width 114 height 26
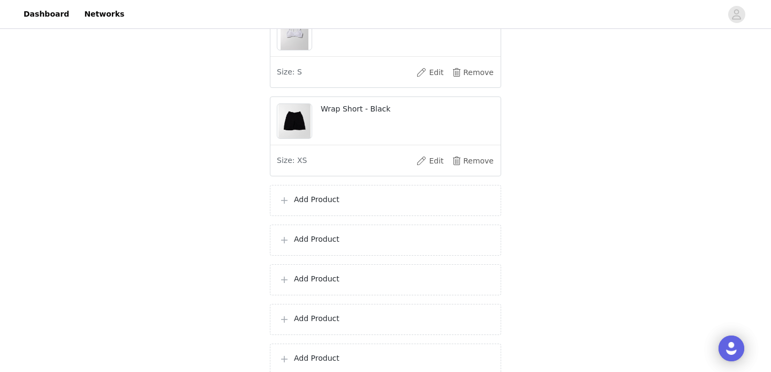
scroll to position [946, 0]
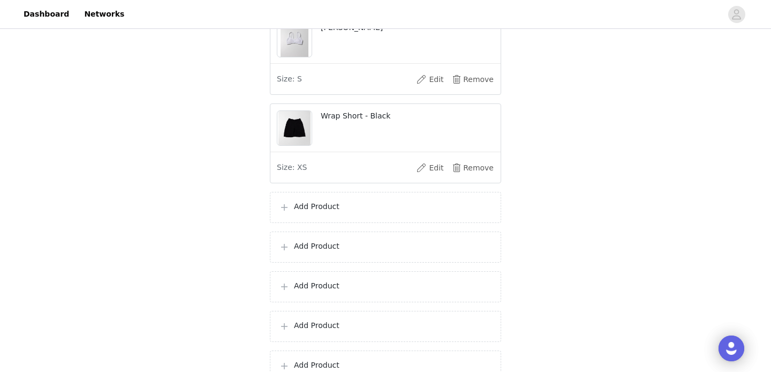
click at [340, 214] on div "Add Product" at bounding box center [385, 207] width 213 height 13
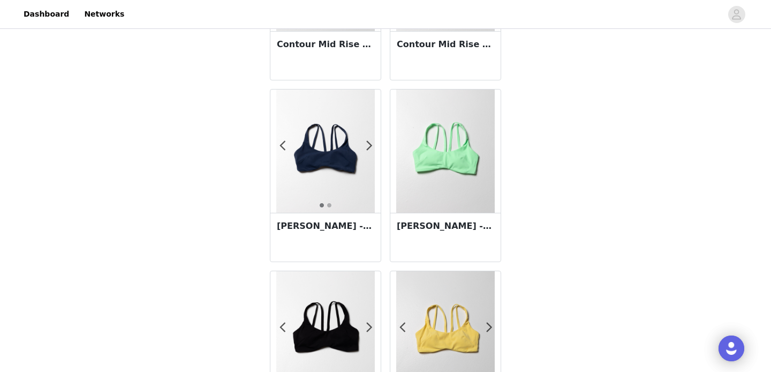
scroll to position [1912, 0]
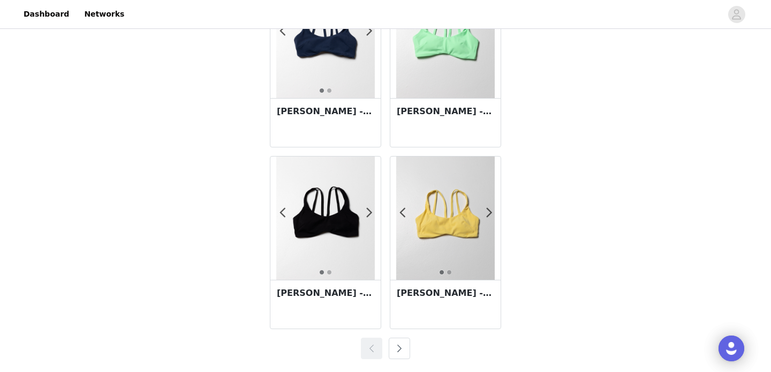
click at [406, 344] on button "button" at bounding box center [399, 348] width 21 height 21
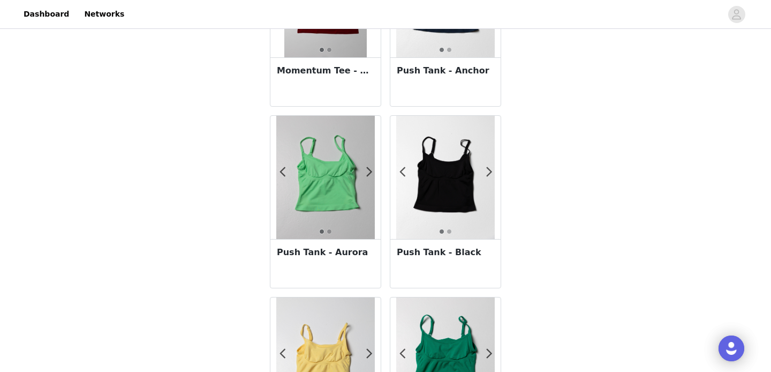
scroll to position [314, 0]
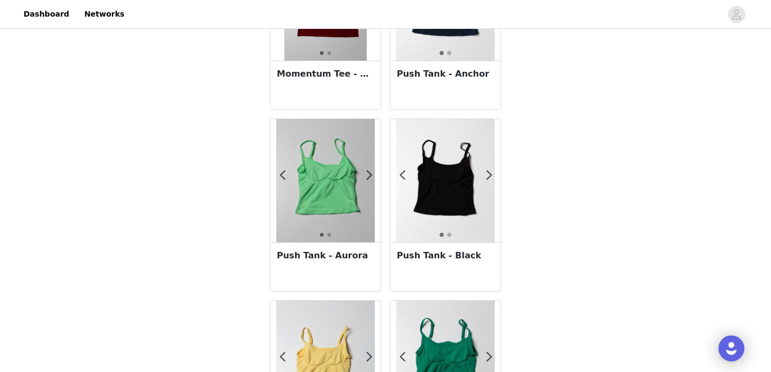
click at [320, 269] on div "Push Tank - Aurora" at bounding box center [326, 266] width 110 height 49
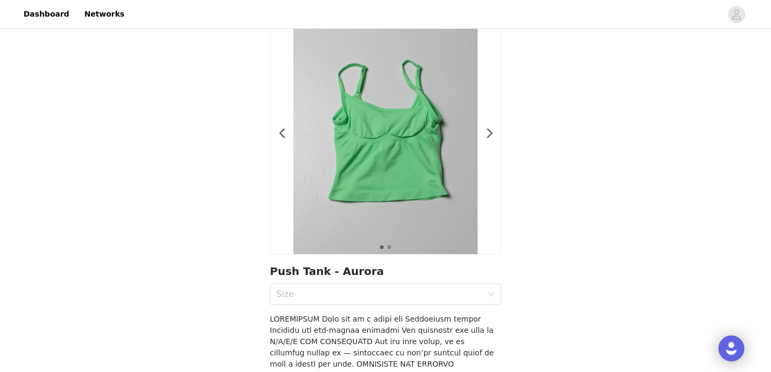
scroll to position [62, 0]
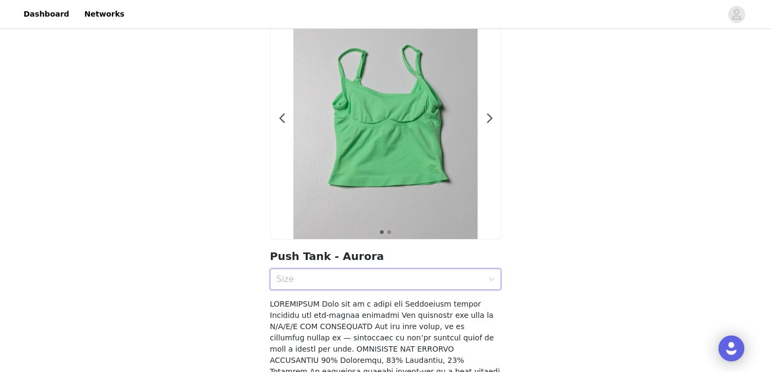
click at [320, 269] on div "Size" at bounding box center [382, 279] width 212 height 20
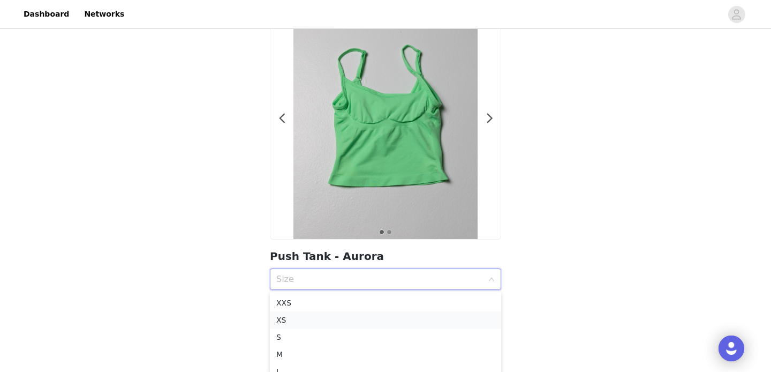
click at [308, 317] on div "XS" at bounding box center [385, 320] width 219 height 12
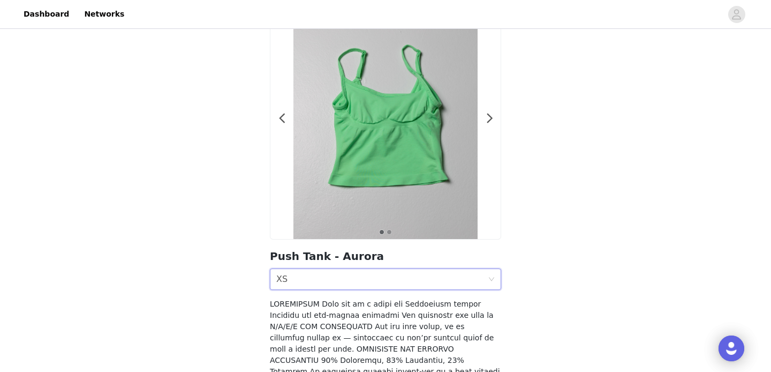
scroll to position [244, 0]
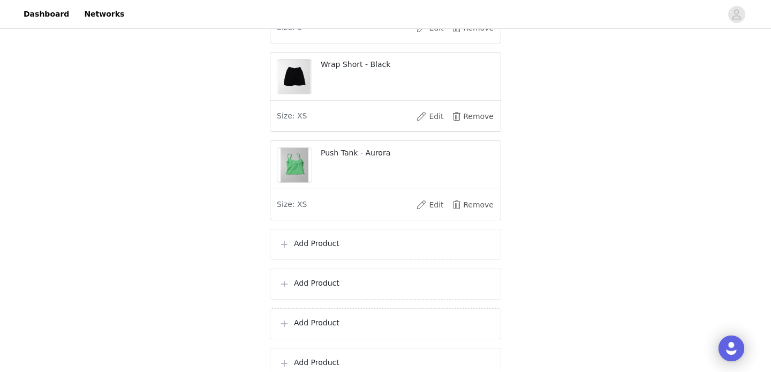
scroll to position [999, 0]
click at [330, 241] on div "Add Product" at bounding box center [385, 242] width 231 height 31
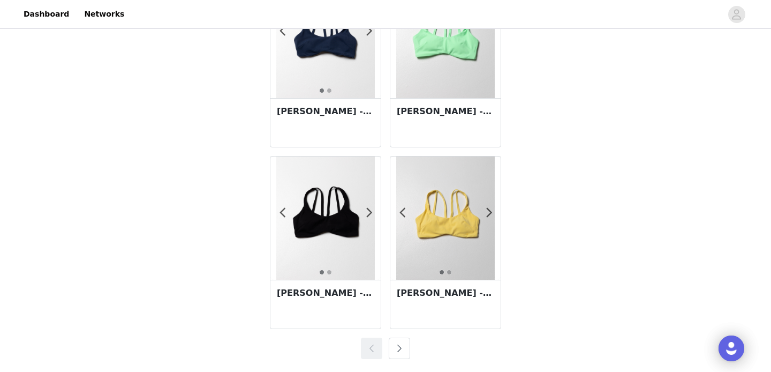
click at [402, 343] on button "button" at bounding box center [399, 348] width 21 height 21
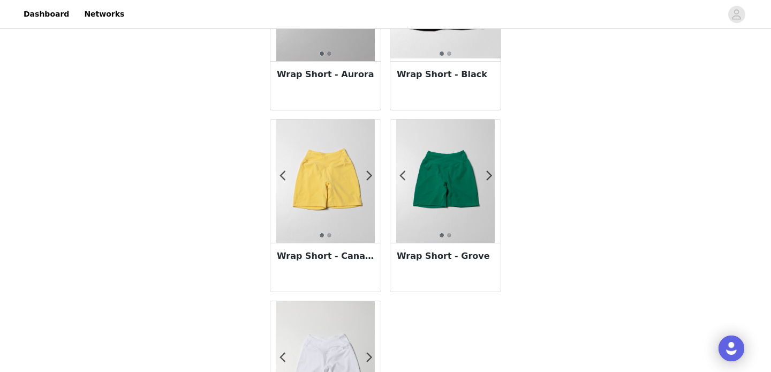
scroll to position [1548, 0]
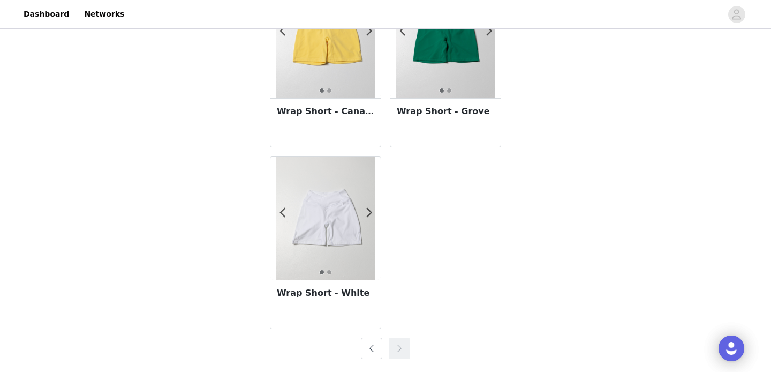
click at [341, 301] on div "Wrap Short - White" at bounding box center [326, 304] width 110 height 49
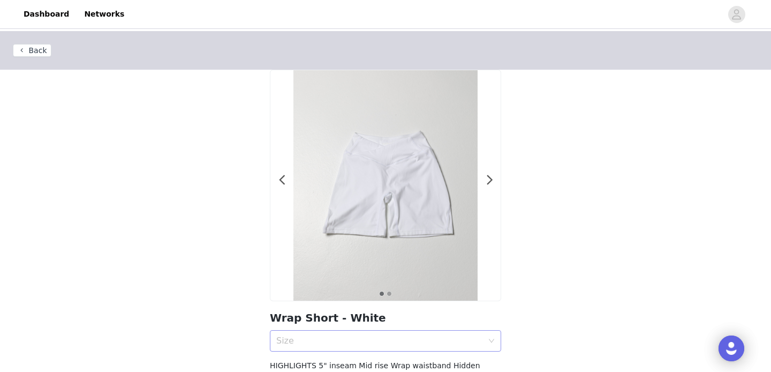
click at [344, 339] on div "Size" at bounding box center [379, 340] width 207 height 11
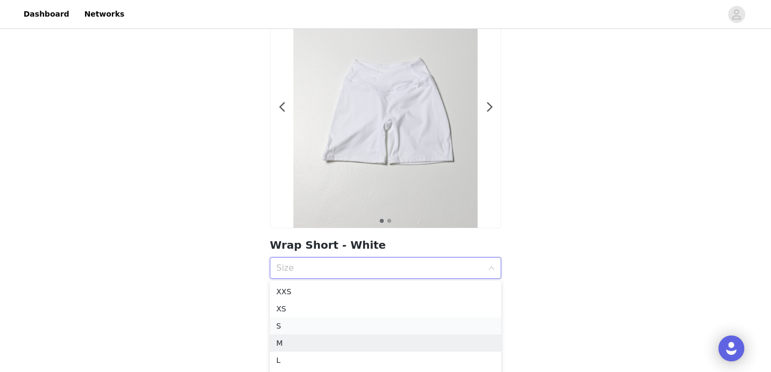
scroll to position [80, 0]
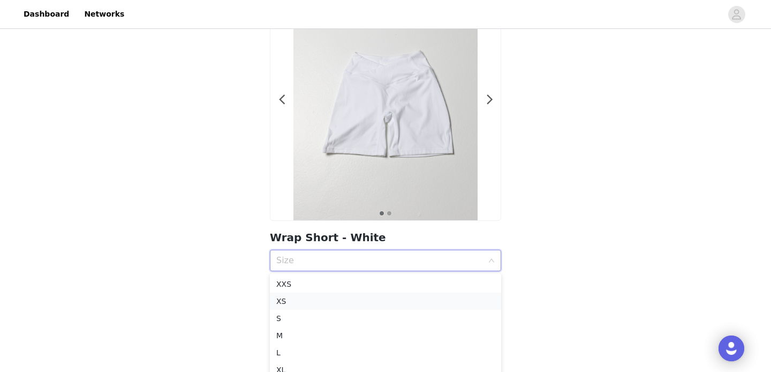
click at [310, 301] on div "XS" at bounding box center [385, 301] width 219 height 12
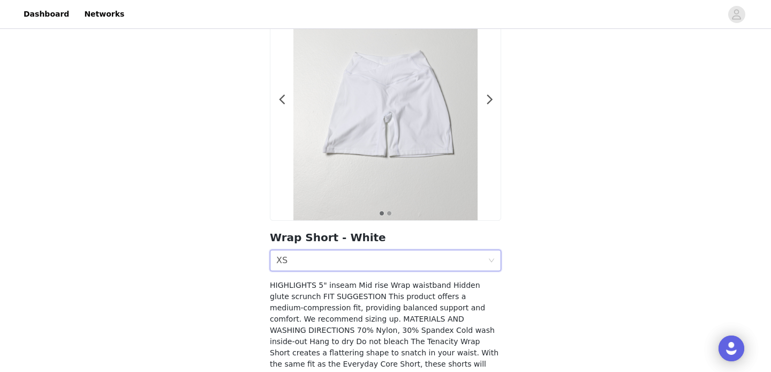
scroll to position [199, 0]
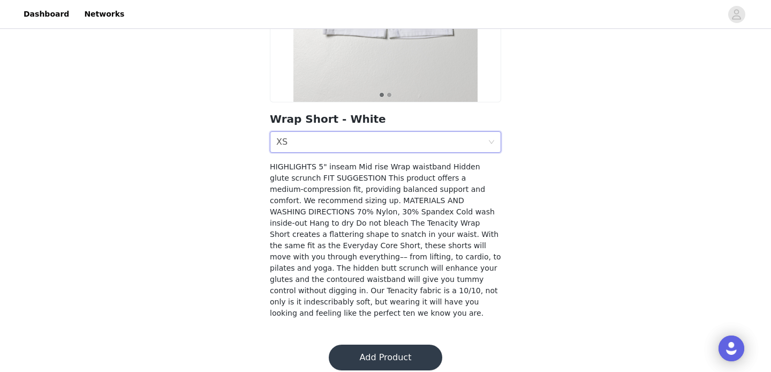
click at [395, 344] on button "Add Product" at bounding box center [386, 357] width 114 height 26
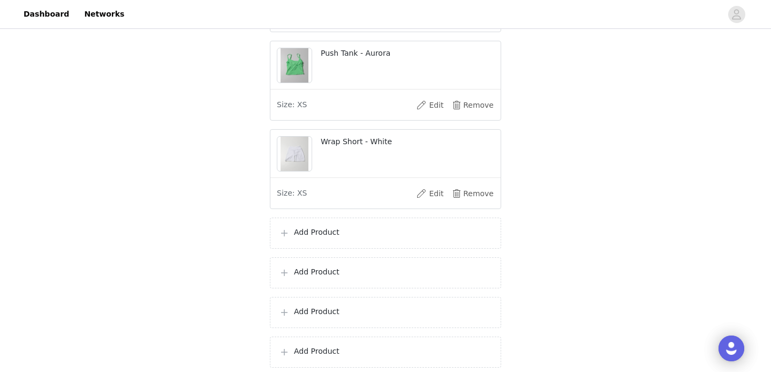
scroll to position [1072, 0]
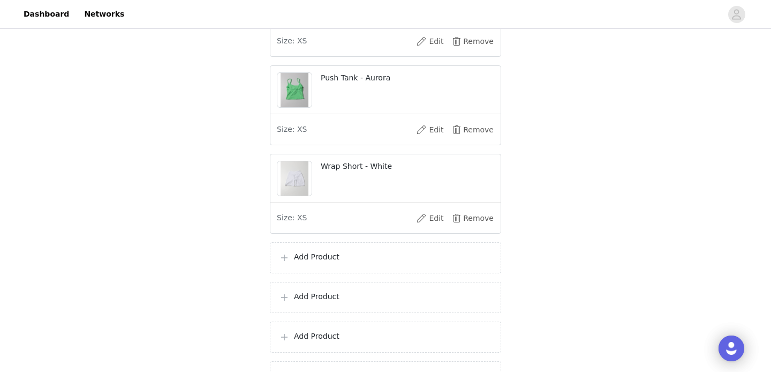
click at [343, 263] on p "Add Product" at bounding box center [393, 256] width 198 height 11
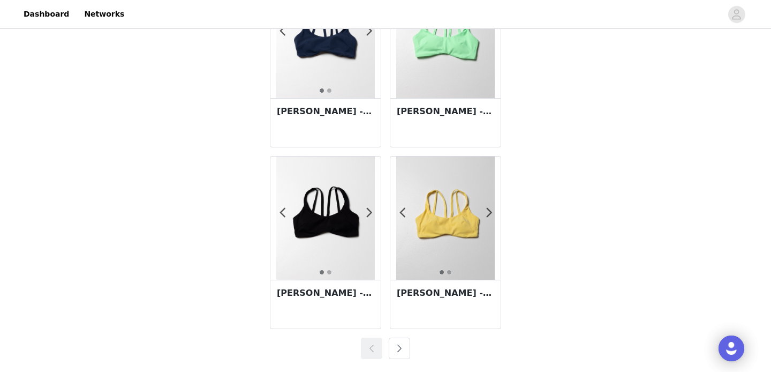
click at [402, 353] on button "button" at bounding box center [399, 348] width 21 height 21
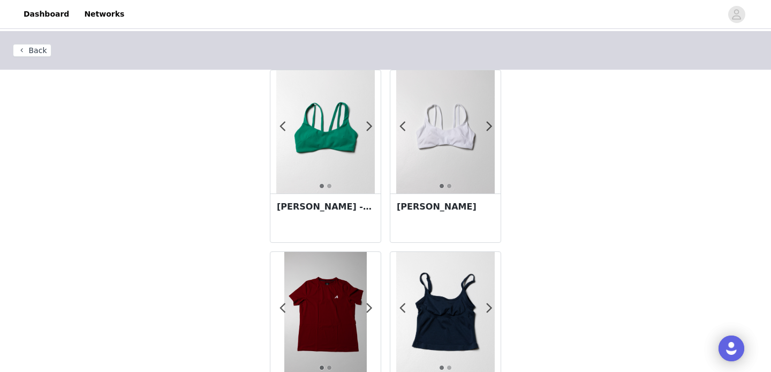
click at [459, 214] on div "Lina Bra - White" at bounding box center [446, 217] width 110 height 49
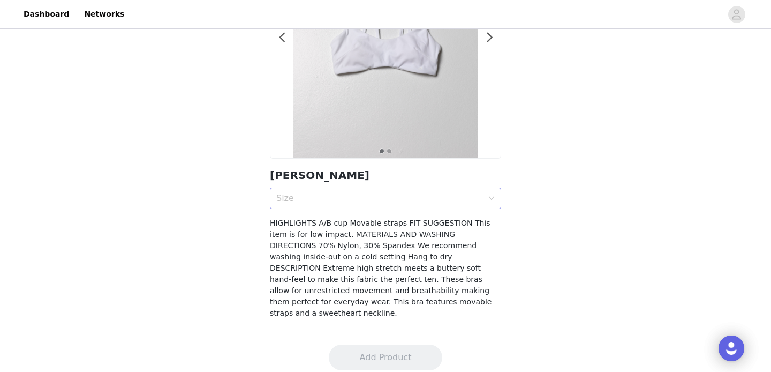
click at [369, 198] on div "Size" at bounding box center [379, 198] width 207 height 11
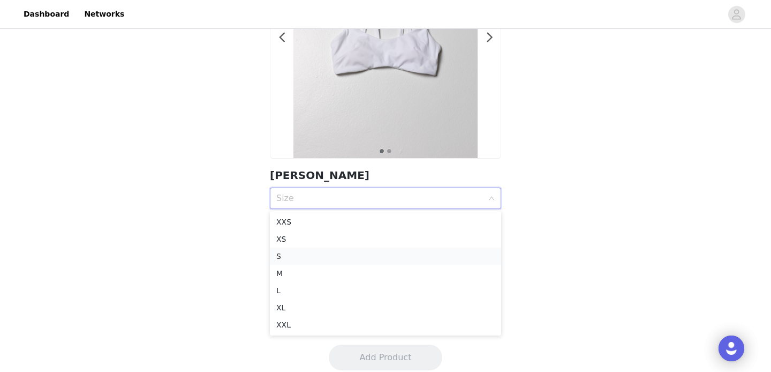
click at [321, 253] on div "S" at bounding box center [385, 256] width 219 height 12
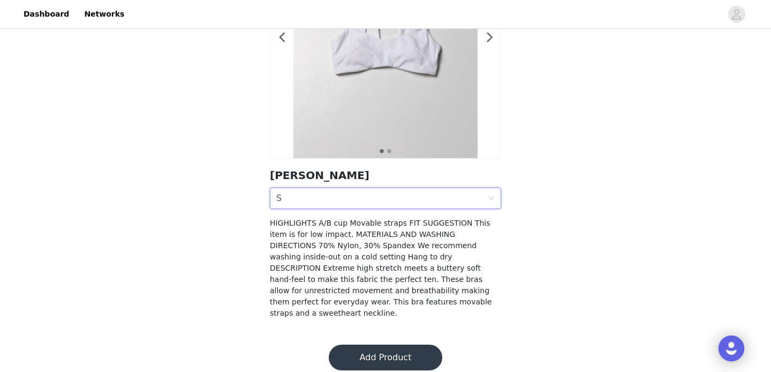
click at [381, 344] on button "Add Product" at bounding box center [386, 357] width 114 height 26
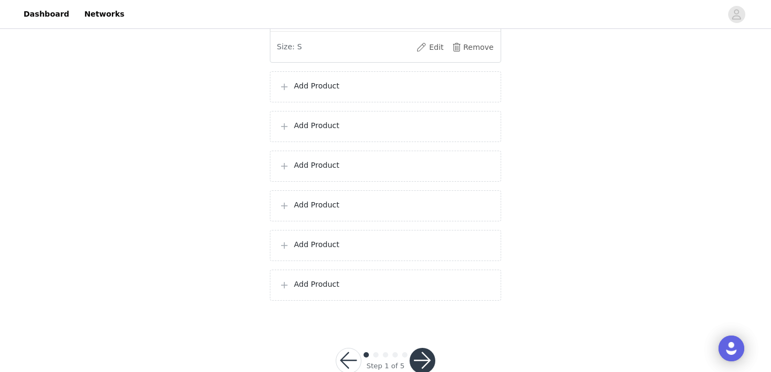
scroll to position [1369, 0]
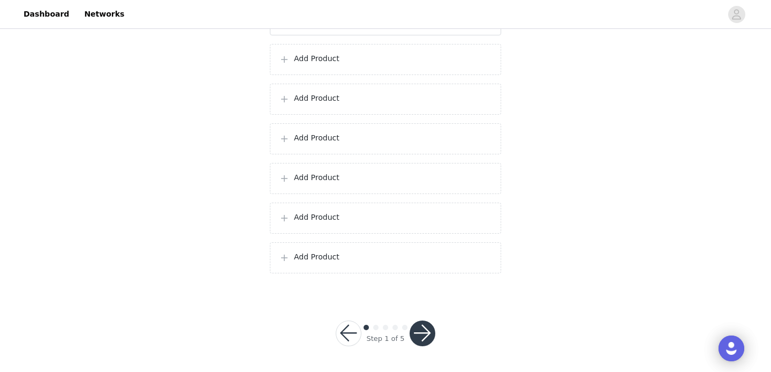
click at [325, 60] on p "Add Product" at bounding box center [393, 58] width 198 height 11
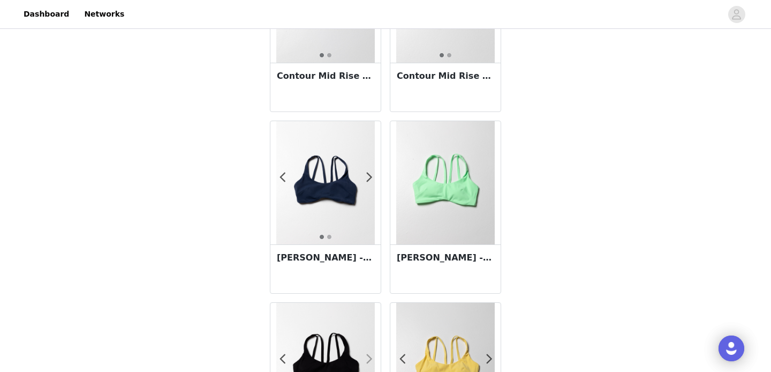
scroll to position [1912, 0]
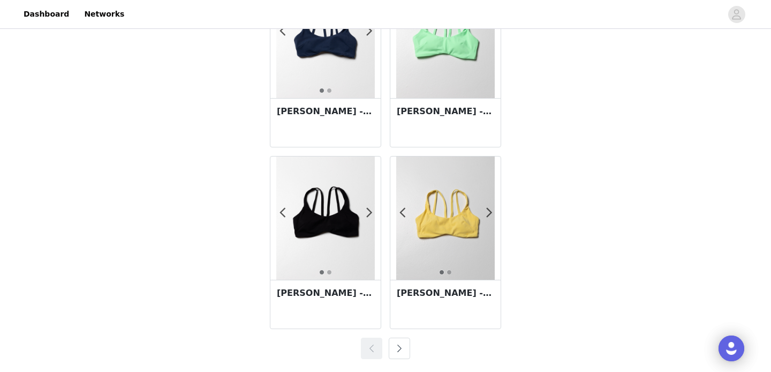
click at [402, 344] on button "button" at bounding box center [399, 348] width 21 height 21
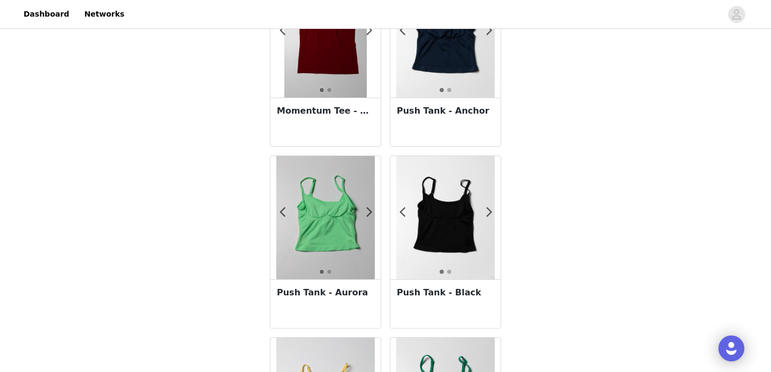
scroll to position [187, 0]
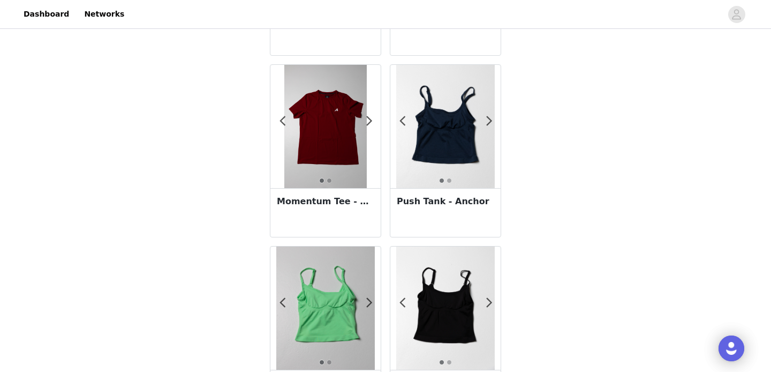
click at [346, 218] on div "Momentum Tee - Maroon" at bounding box center [326, 212] width 110 height 49
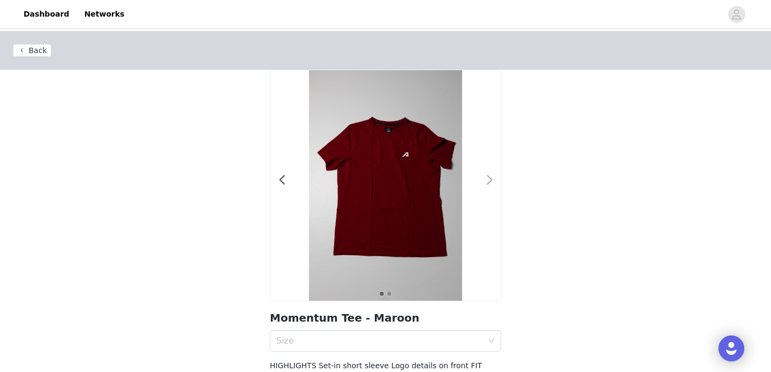
click at [489, 180] on span at bounding box center [490, 180] width 24 height 0
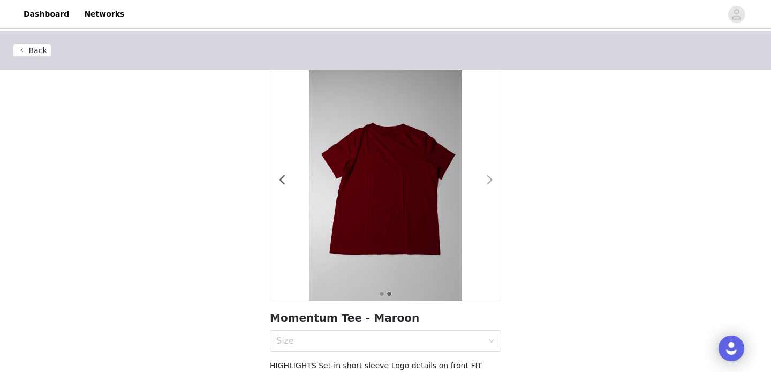
click at [489, 180] on span at bounding box center [490, 180] width 24 height 0
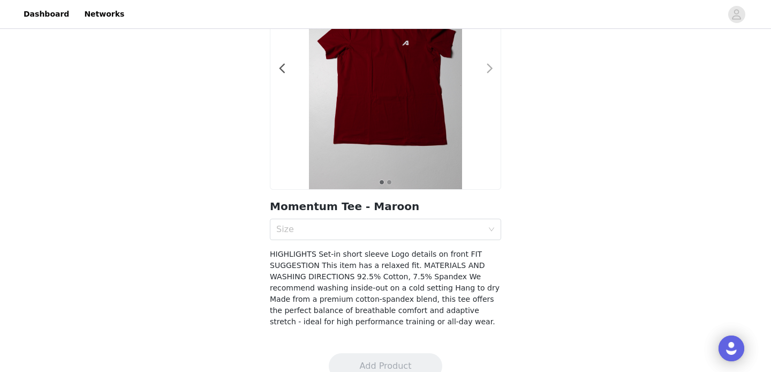
scroll to position [118, 0]
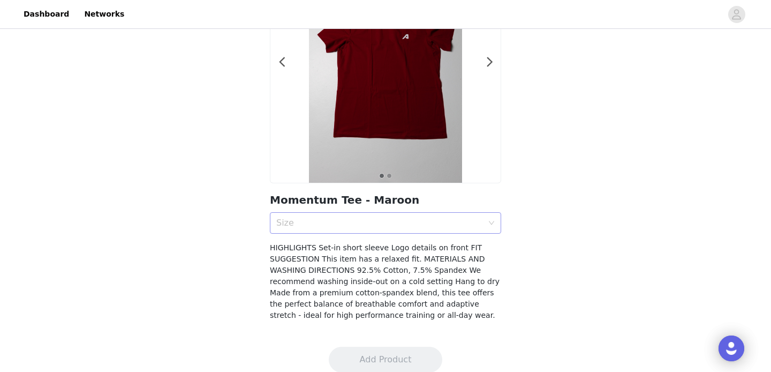
click at [429, 216] on div "Size" at bounding box center [382, 223] width 212 height 20
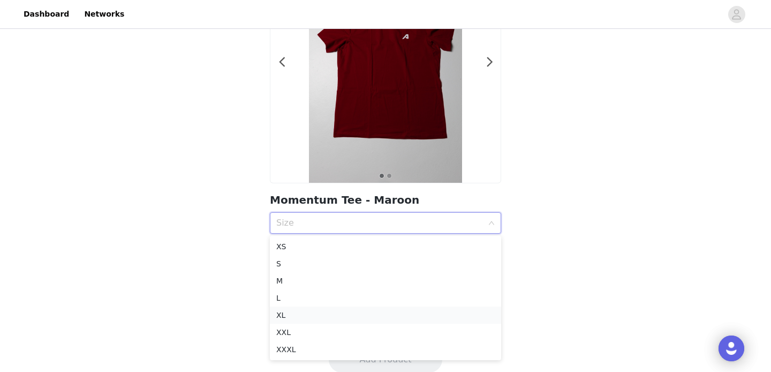
click at [352, 311] on div "XL" at bounding box center [385, 315] width 219 height 12
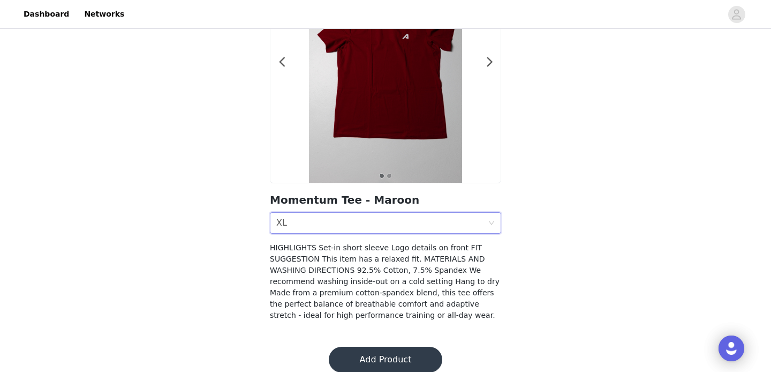
click at [393, 364] on button "Add Product" at bounding box center [386, 360] width 114 height 26
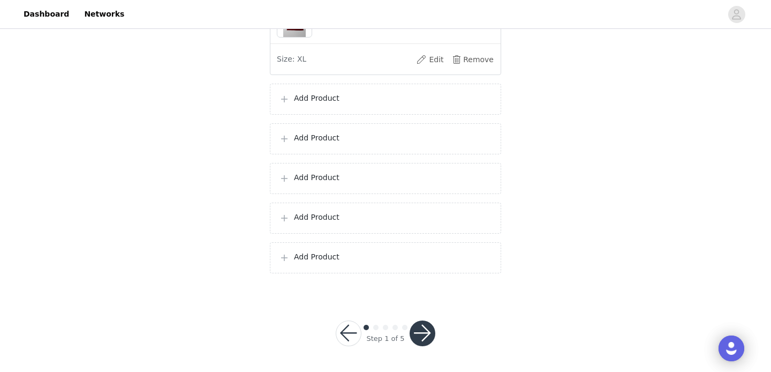
scroll to position [1370, 0]
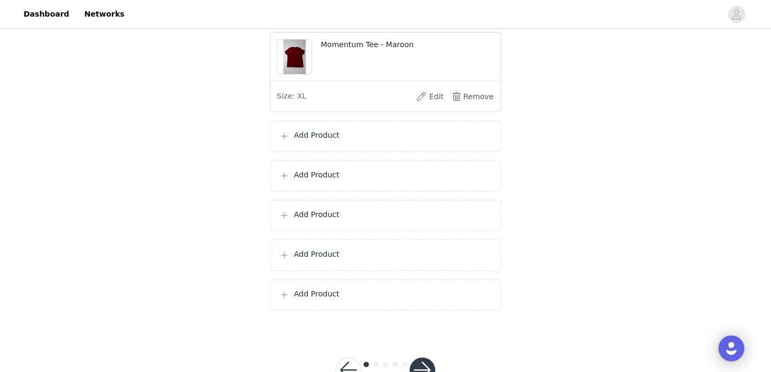
click at [321, 141] on p "Add Product" at bounding box center [393, 135] width 198 height 11
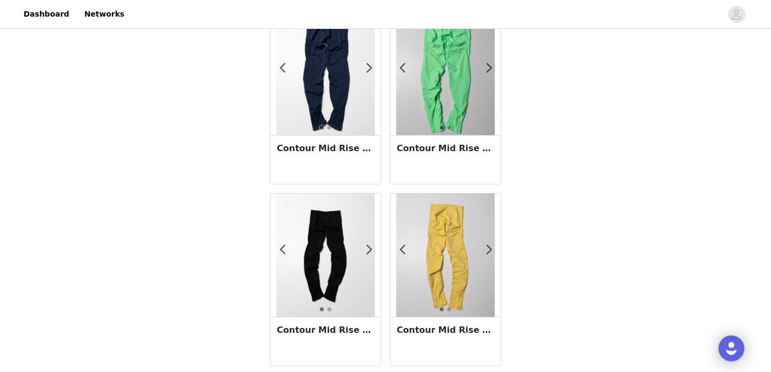
scroll to position [962, 0]
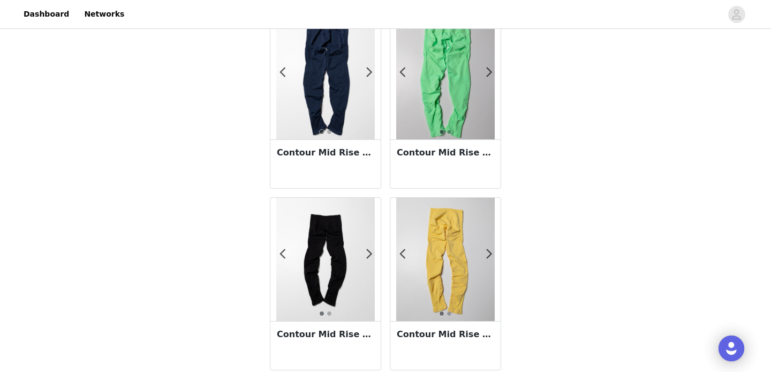
click at [330, 158] on h3 "Contour Mid Rise Legging - Anchor" at bounding box center [326, 152] width 98 height 13
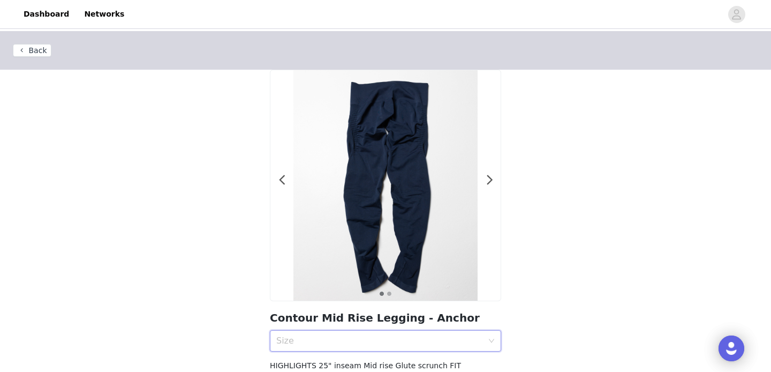
click at [384, 334] on div "Size" at bounding box center [382, 341] width 212 height 20
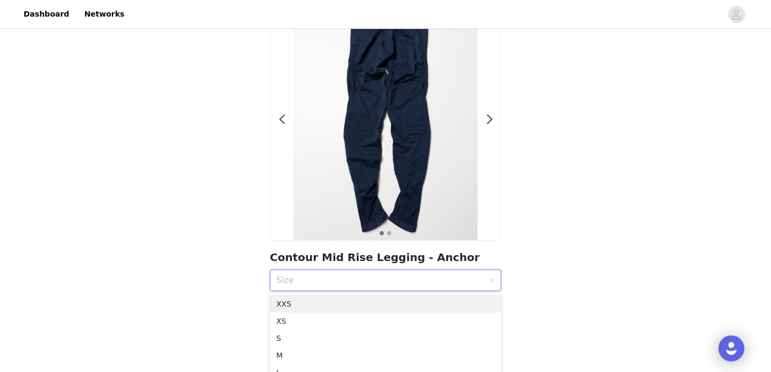
scroll to position [95, 0]
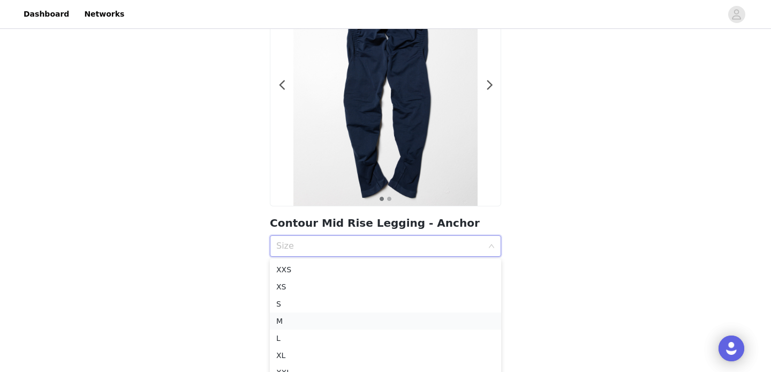
click at [321, 320] on div "M" at bounding box center [385, 321] width 219 height 12
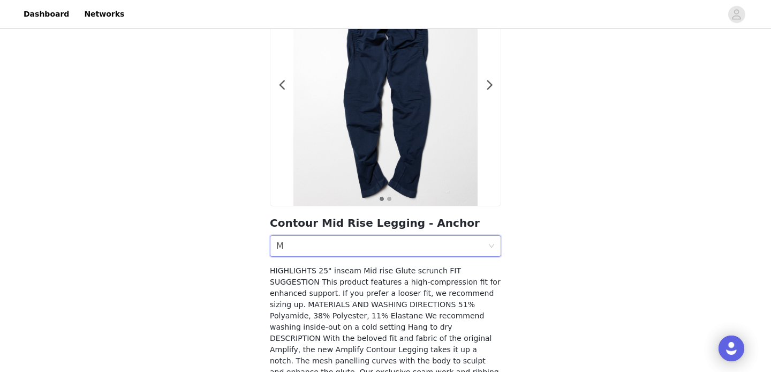
scroll to position [199, 0]
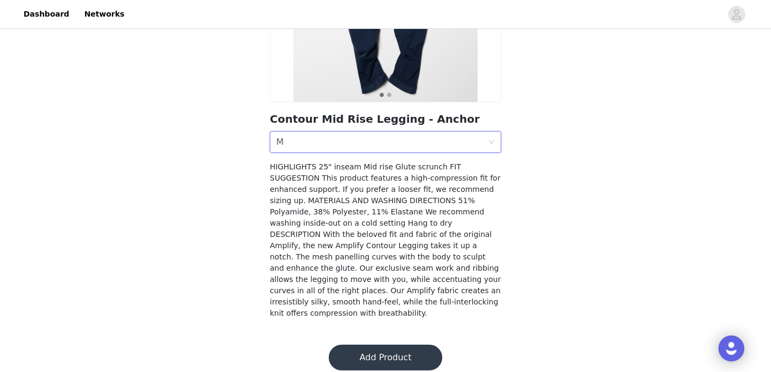
click at [387, 350] on button "Add Product" at bounding box center [386, 357] width 114 height 26
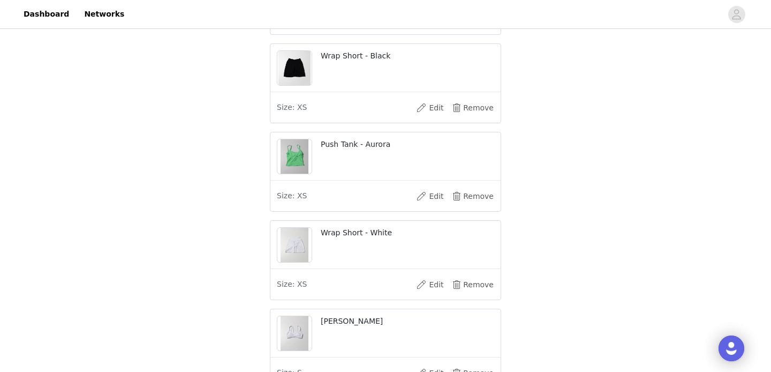
scroll to position [1467, 0]
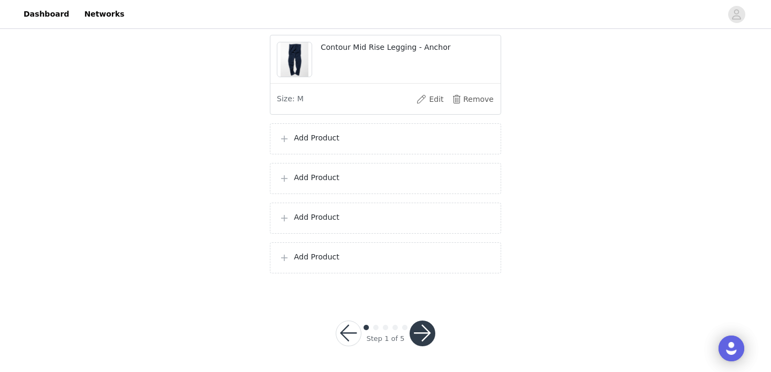
click at [423, 343] on button "button" at bounding box center [423, 333] width 26 height 26
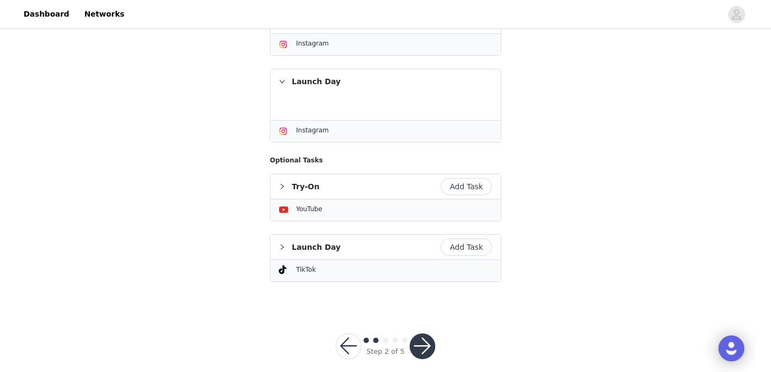
scroll to position [298, 0]
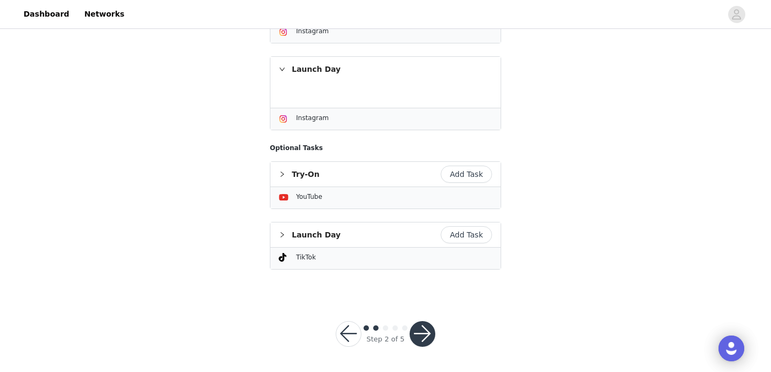
click at [427, 331] on button "button" at bounding box center [423, 334] width 26 height 26
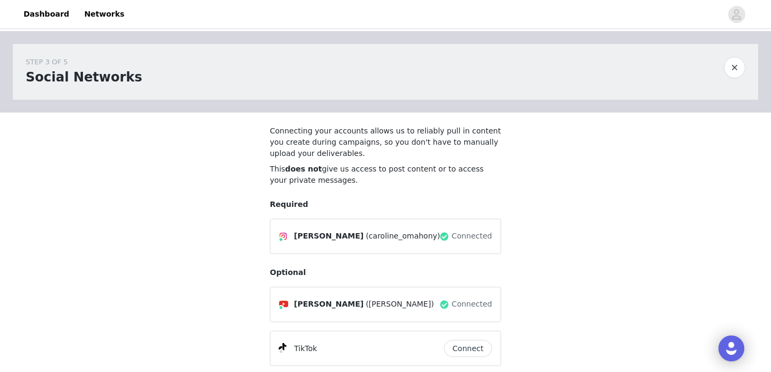
scroll to position [92, 0]
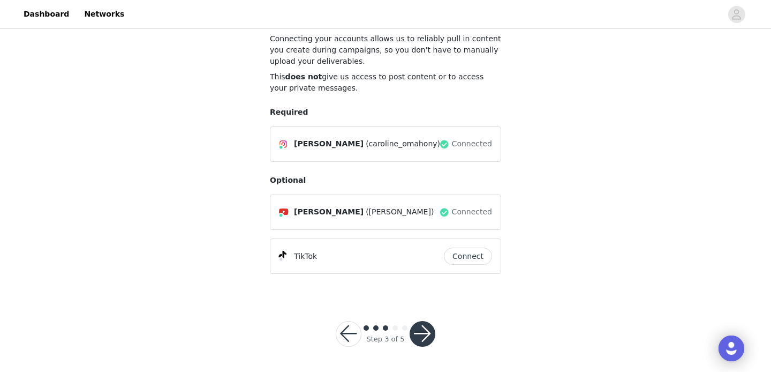
click at [422, 326] on button "button" at bounding box center [423, 334] width 26 height 26
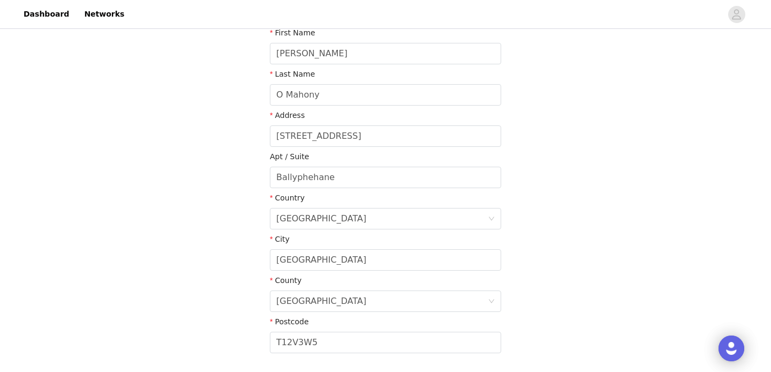
scroll to position [289, 0]
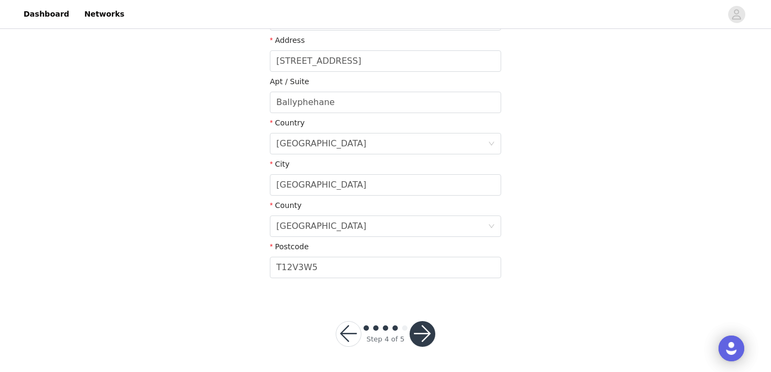
click at [429, 327] on button "button" at bounding box center [423, 334] width 26 height 26
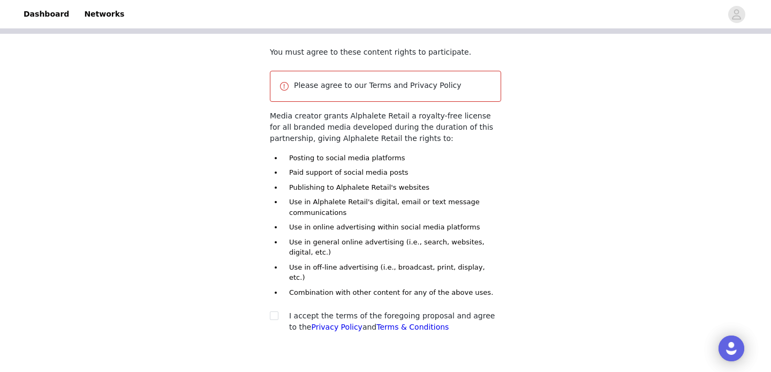
scroll to position [136, 0]
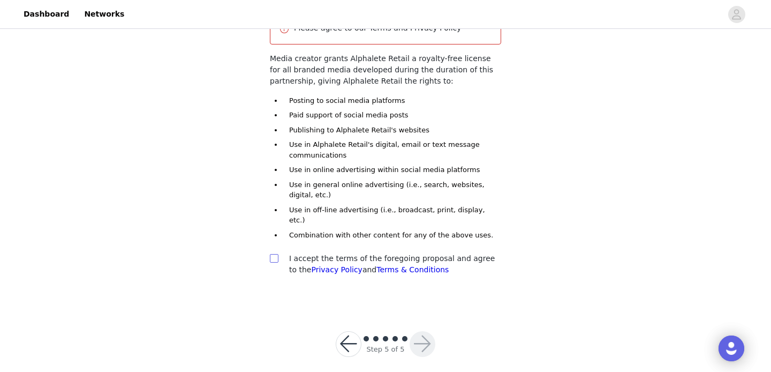
click at [276, 254] on input "checkbox" at bounding box center [274, 258] width 8 height 8
checkbox input "true"
click at [426, 341] on button "button" at bounding box center [423, 344] width 26 height 26
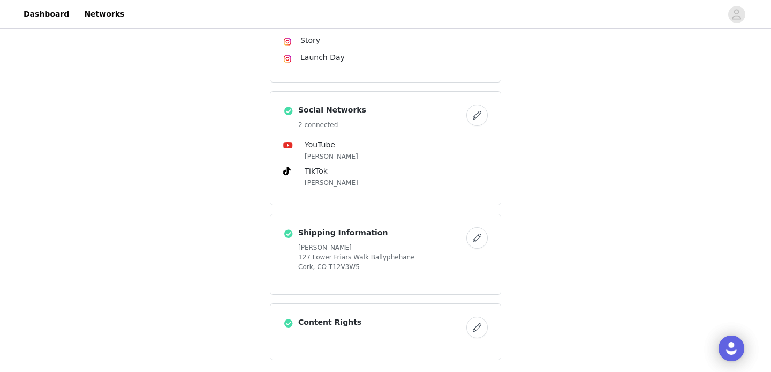
scroll to position [1006, 0]
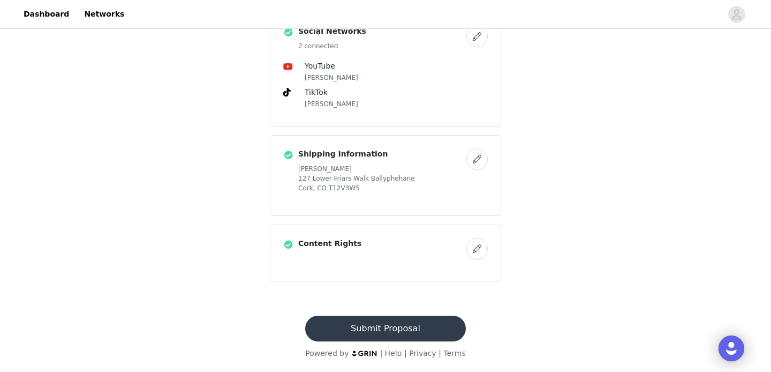
click at [401, 330] on button "Submit Proposal" at bounding box center [385, 329] width 160 height 26
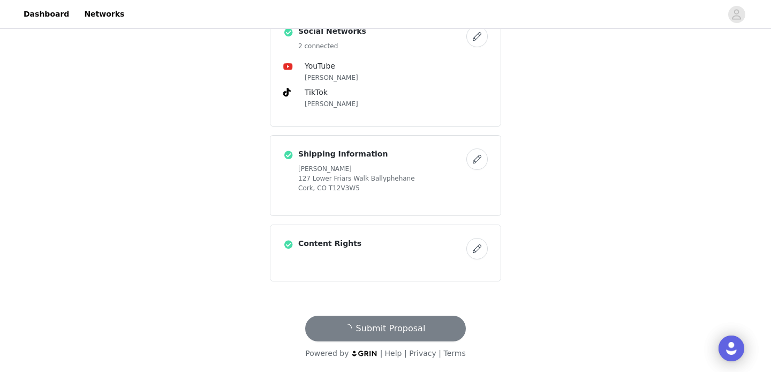
scroll to position [0, 0]
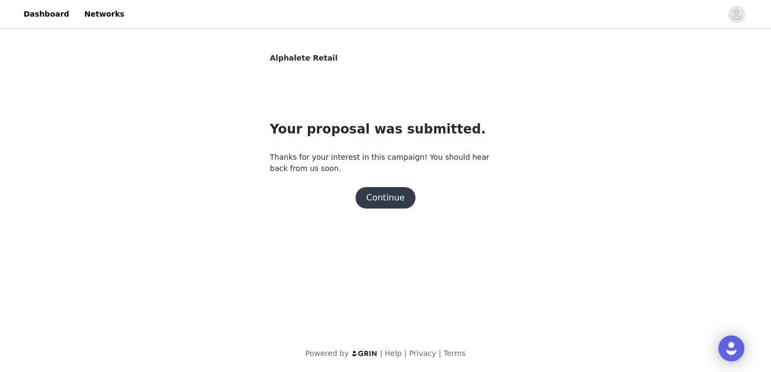
click at [390, 196] on button "Continue" at bounding box center [386, 197] width 60 height 21
